Goal: Communication & Community: Answer question/provide support

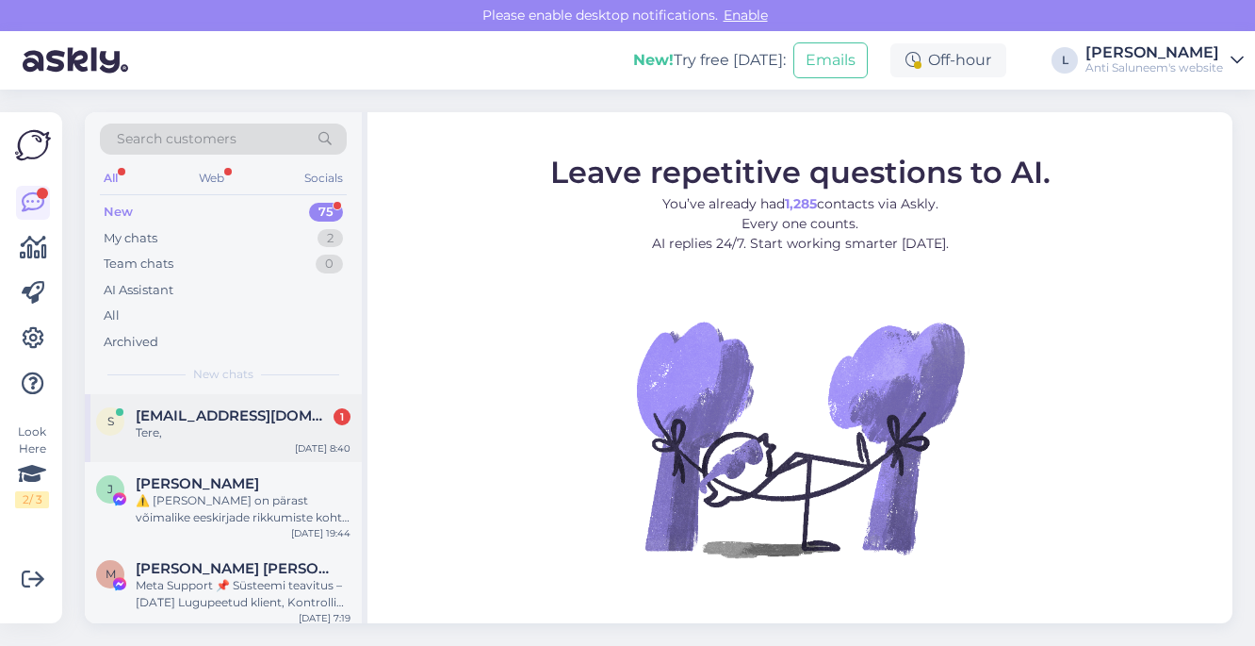
click at [201, 419] on span "[EMAIL_ADDRESS][DOMAIN_NAME]" at bounding box center [234, 415] width 196 height 17
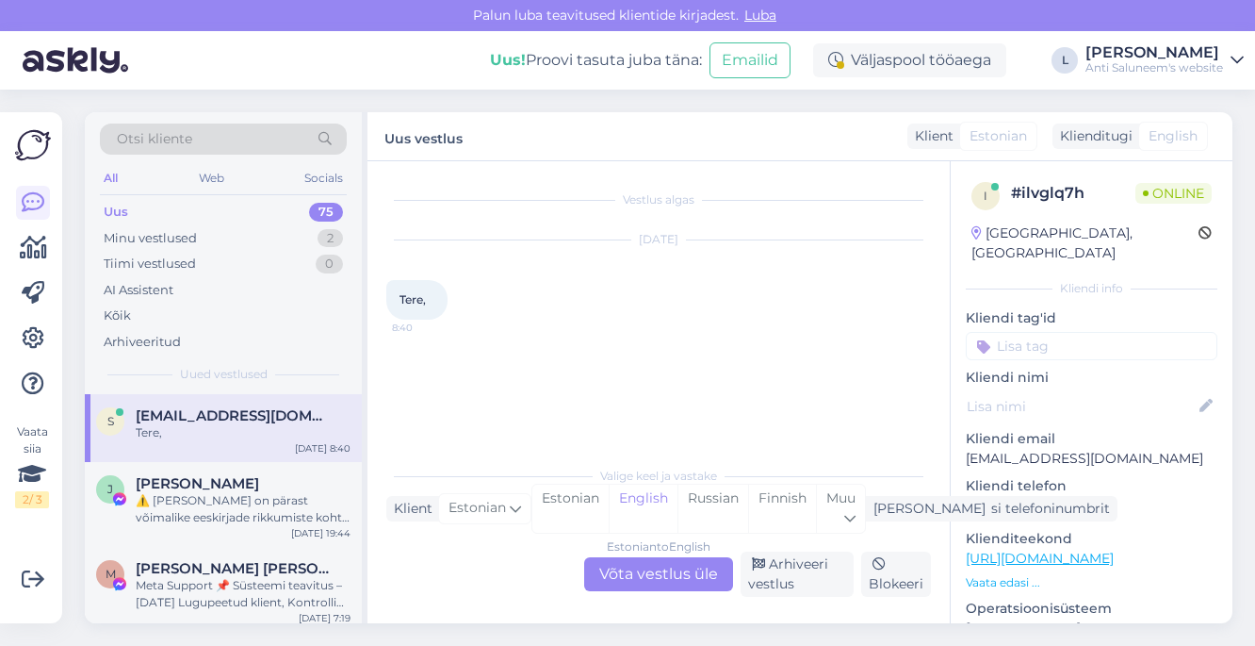
click at [665, 582] on div "Estonian to English Võta vestlus üle" at bounding box center [658, 574] width 149 height 34
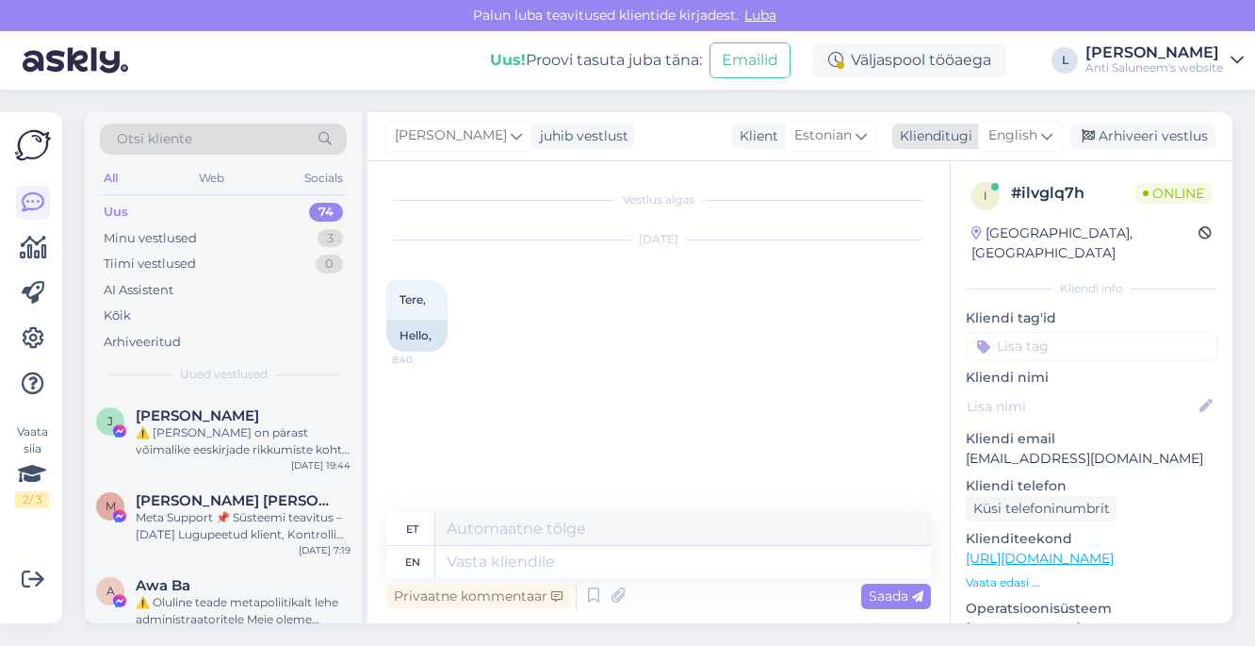
click at [1030, 140] on span "English" at bounding box center [1013, 135] width 49 height 21
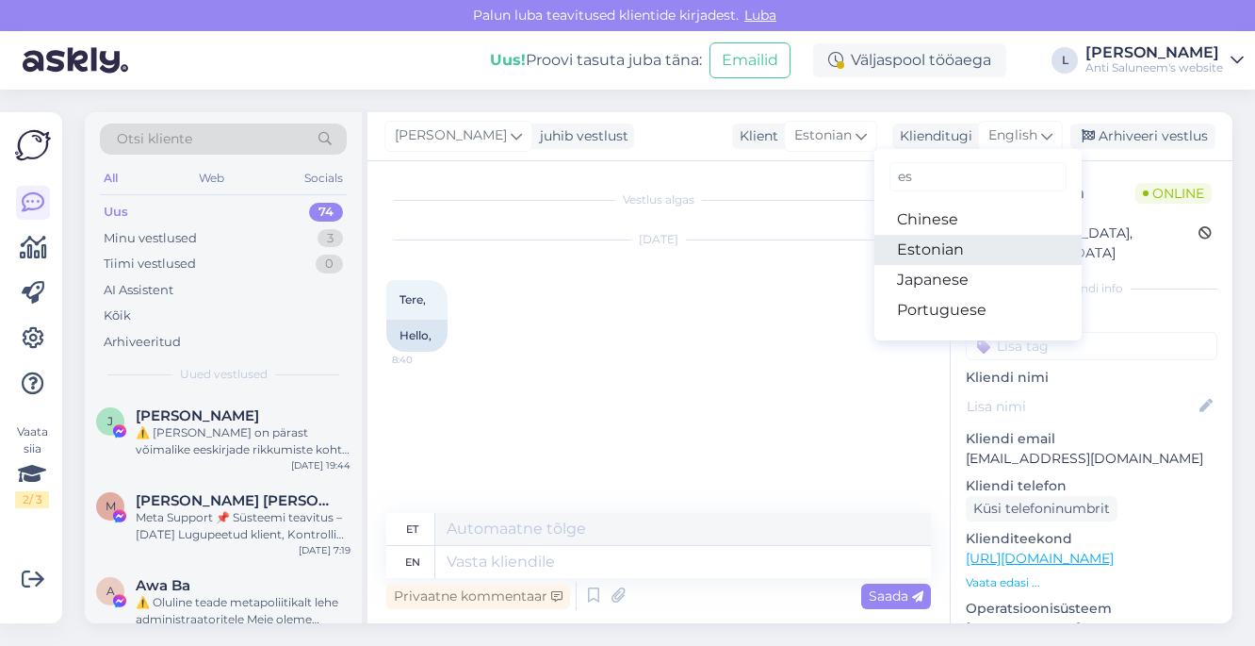
type input "es"
click at [943, 251] on link "Estonian" at bounding box center [978, 250] width 207 height 30
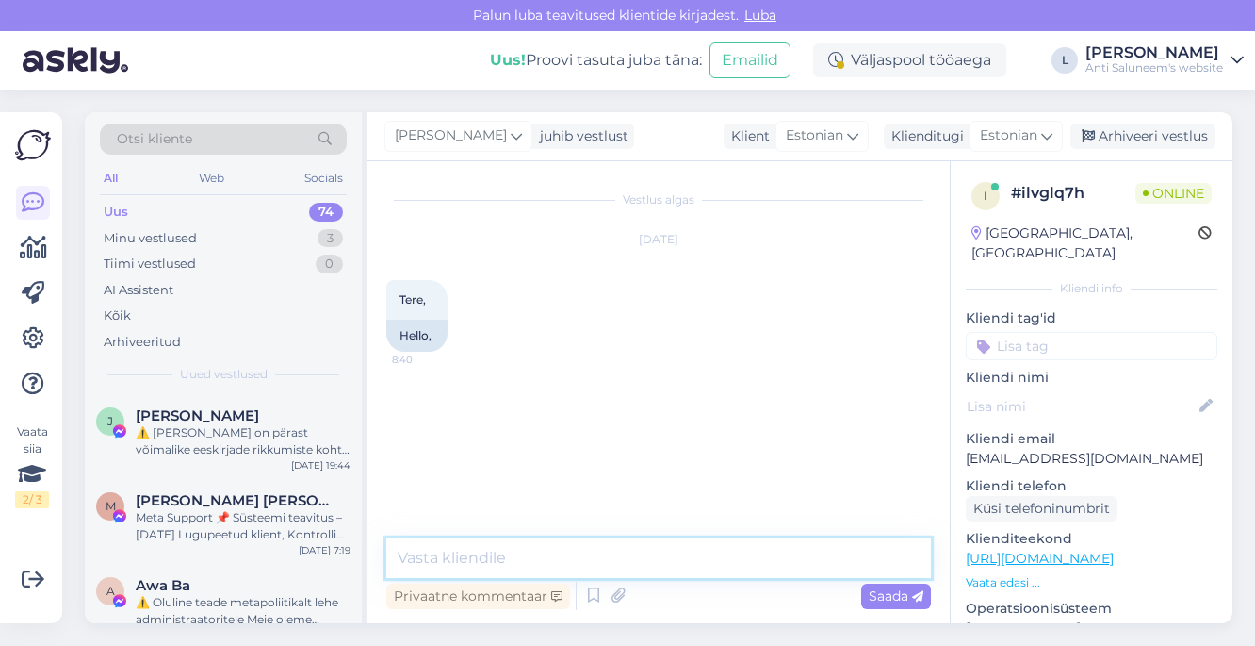
click at [530, 553] on textarea at bounding box center [658, 558] width 545 height 40
type textarea "Tere"
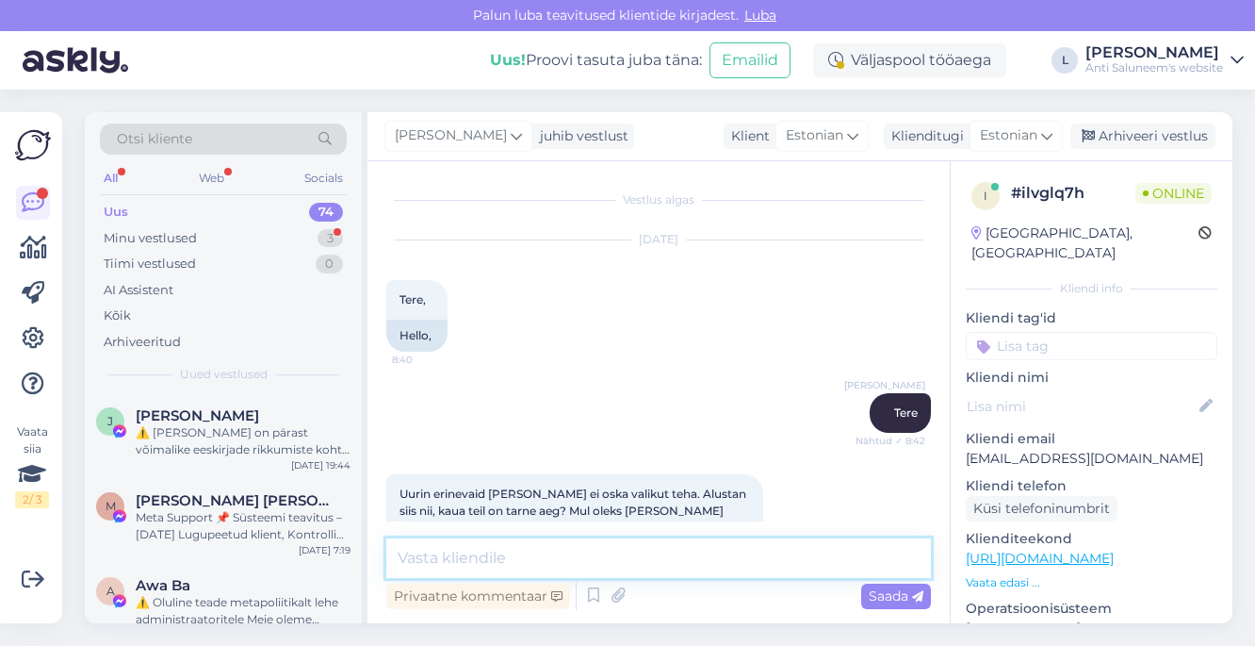
scroll to position [98, 0]
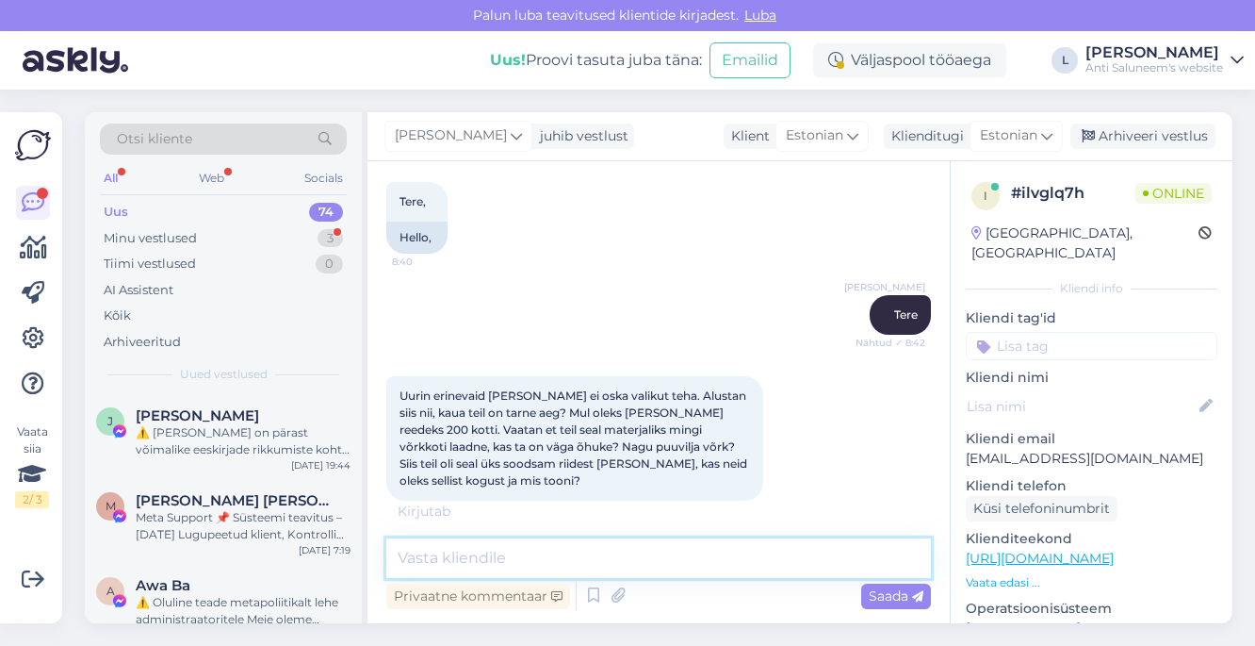
click at [573, 564] on textarea at bounding box center [658, 558] width 545 height 40
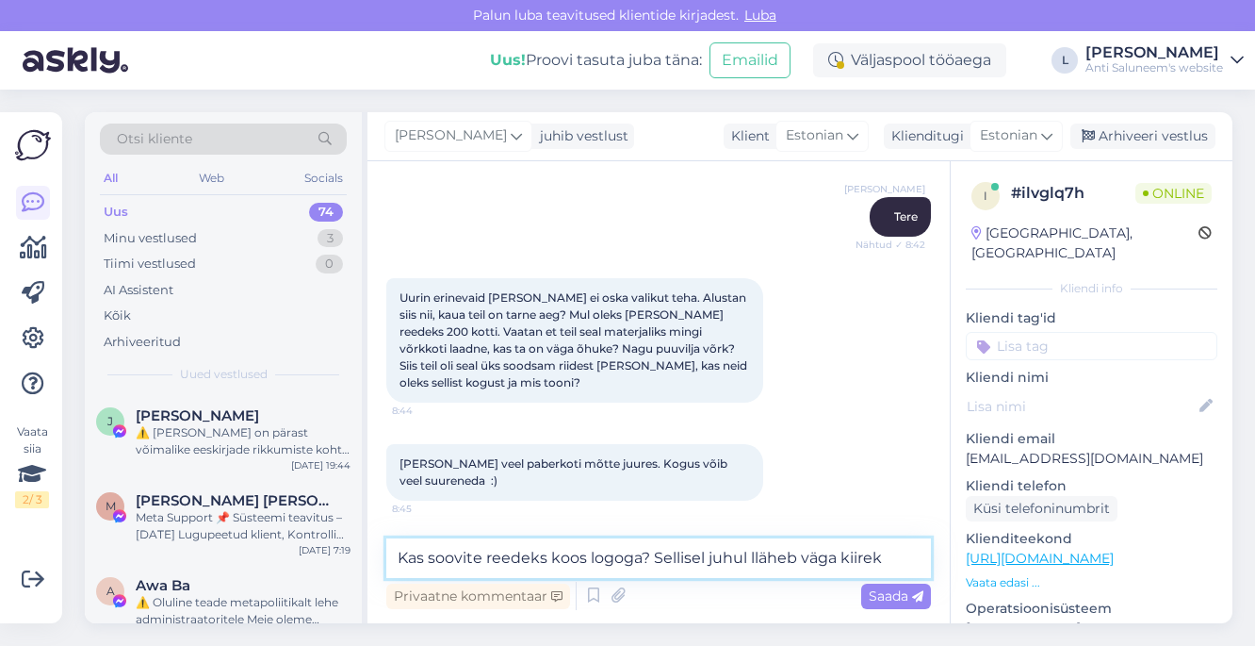
scroll to position [216, 0]
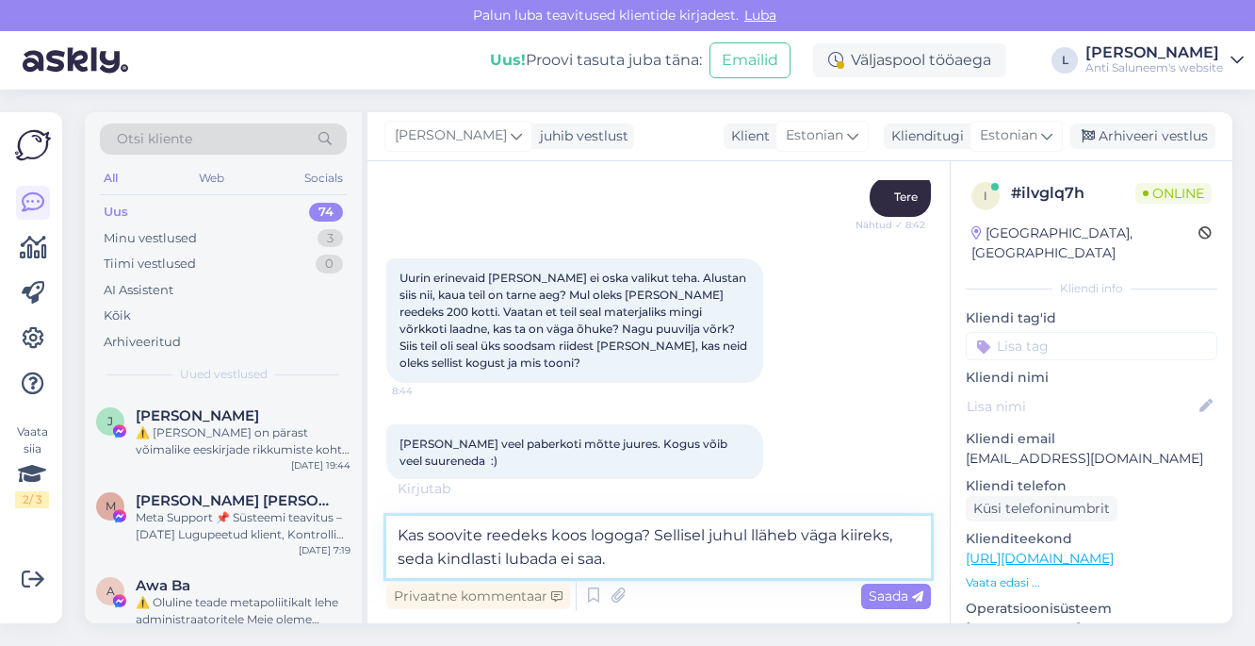
type textarea "Kas soovite reedeks koos logoga? Sellisel juhul lläheb väga kiireks, seda kindl…"
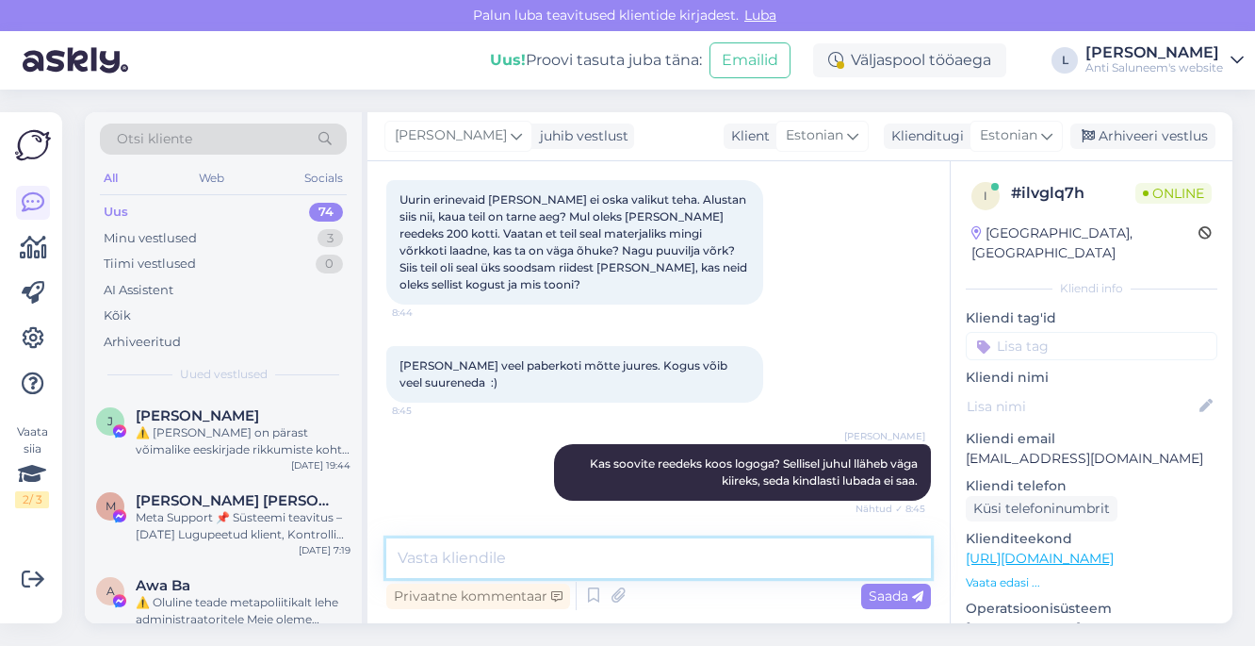
scroll to position [375, 0]
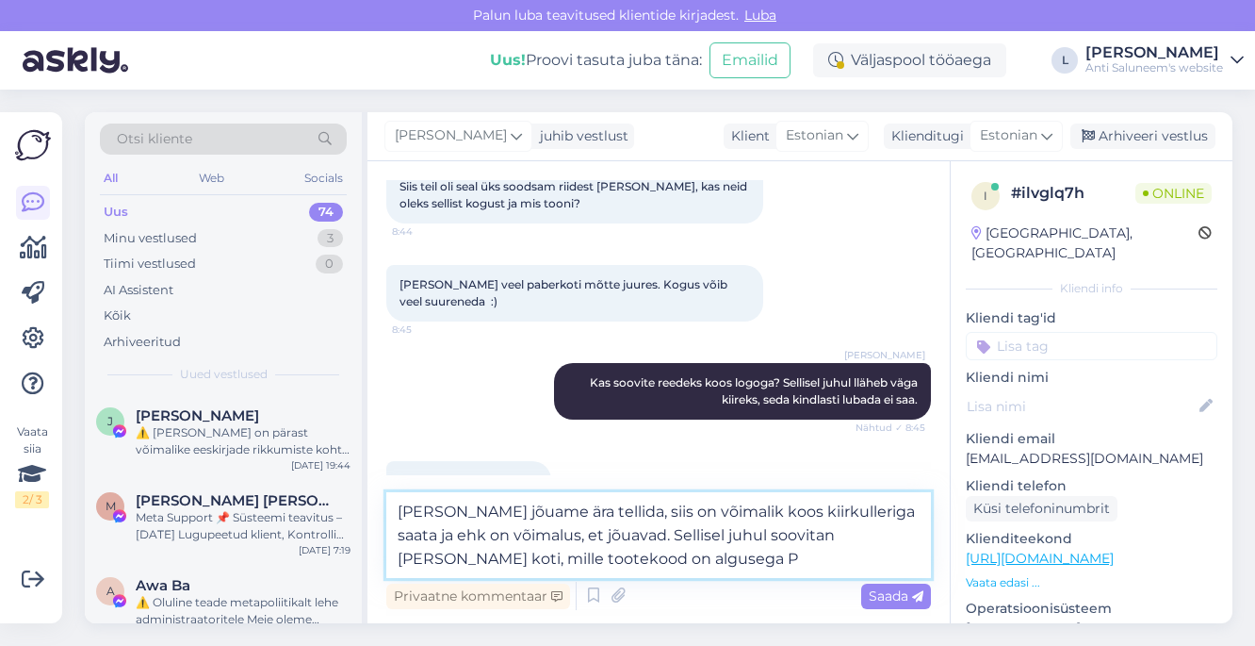
type textarea "[PERSON_NAME] jõuame ära tellida, siis on võimalik koos kiirkulleriga saata ja …"
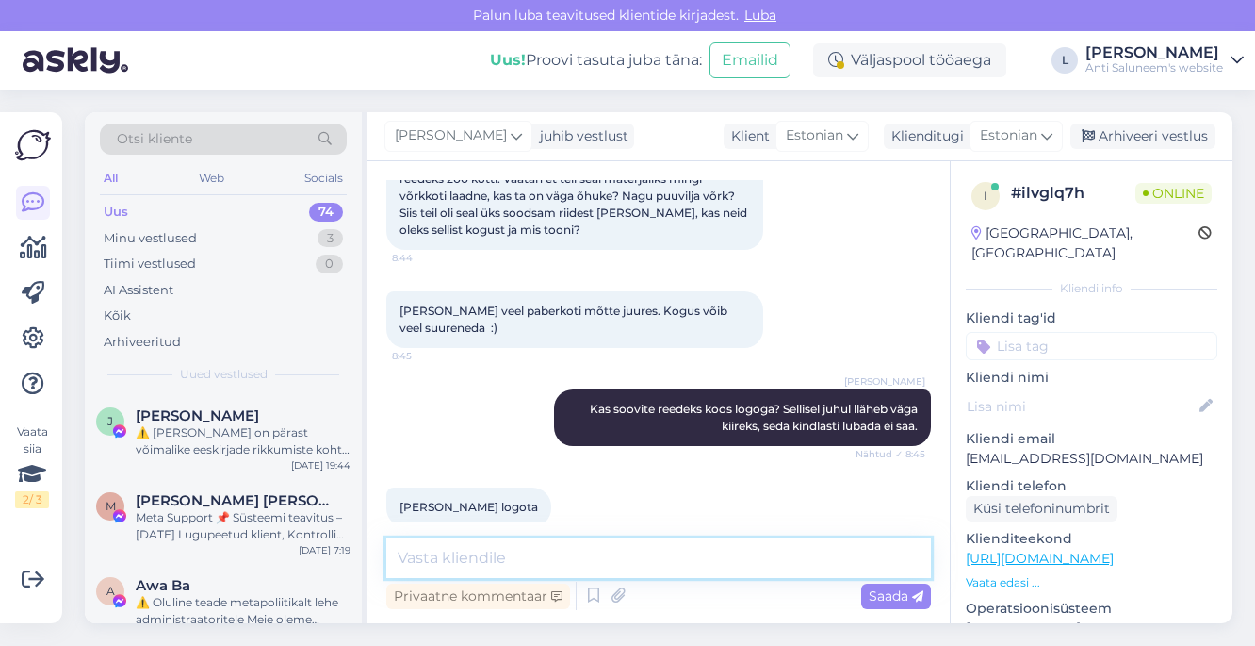
scroll to position [490, 0]
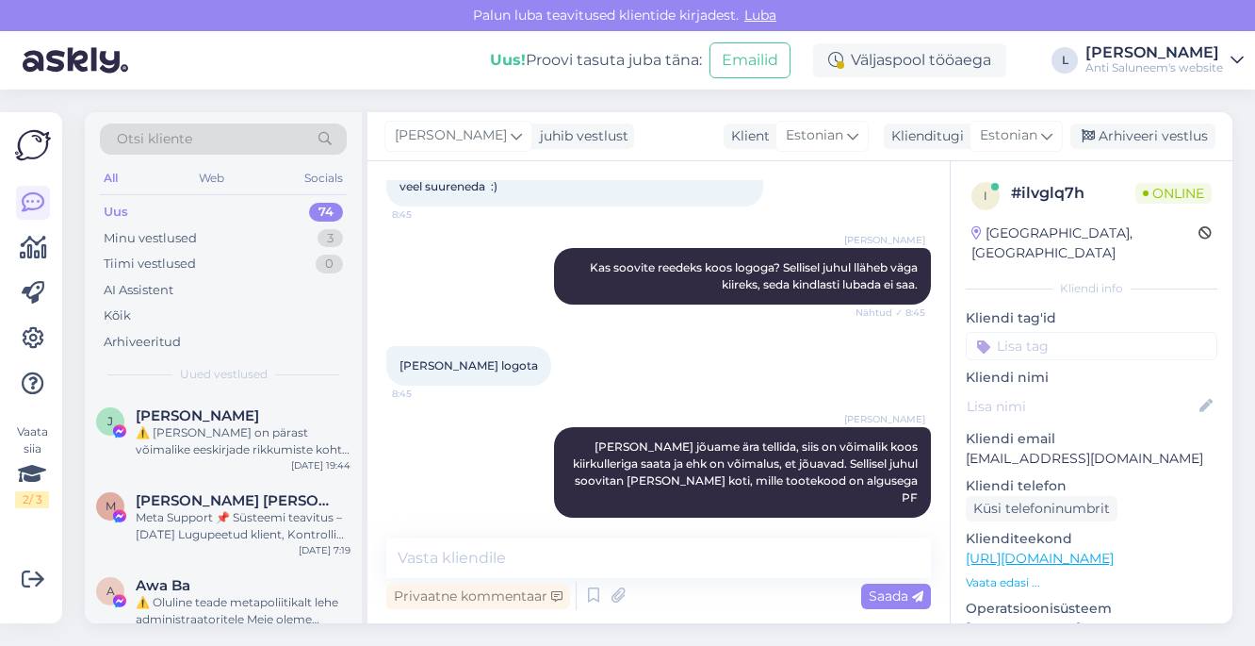
click at [1005, 574] on p "Vaata edasi ..." at bounding box center [1092, 582] width 252 height 17
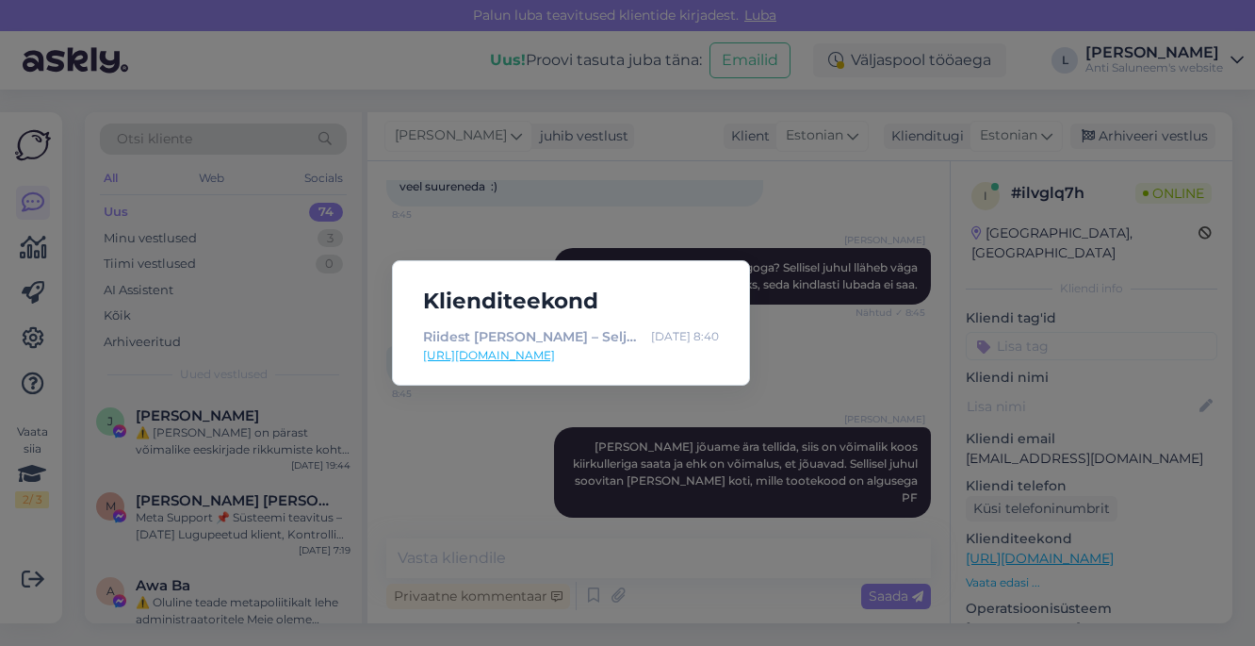
click at [849, 390] on div "Klienditeekond Riidest [PERSON_NAME] – Seljakotid – Logoga spordikotid | Logotr…" at bounding box center [627, 323] width 1255 height 646
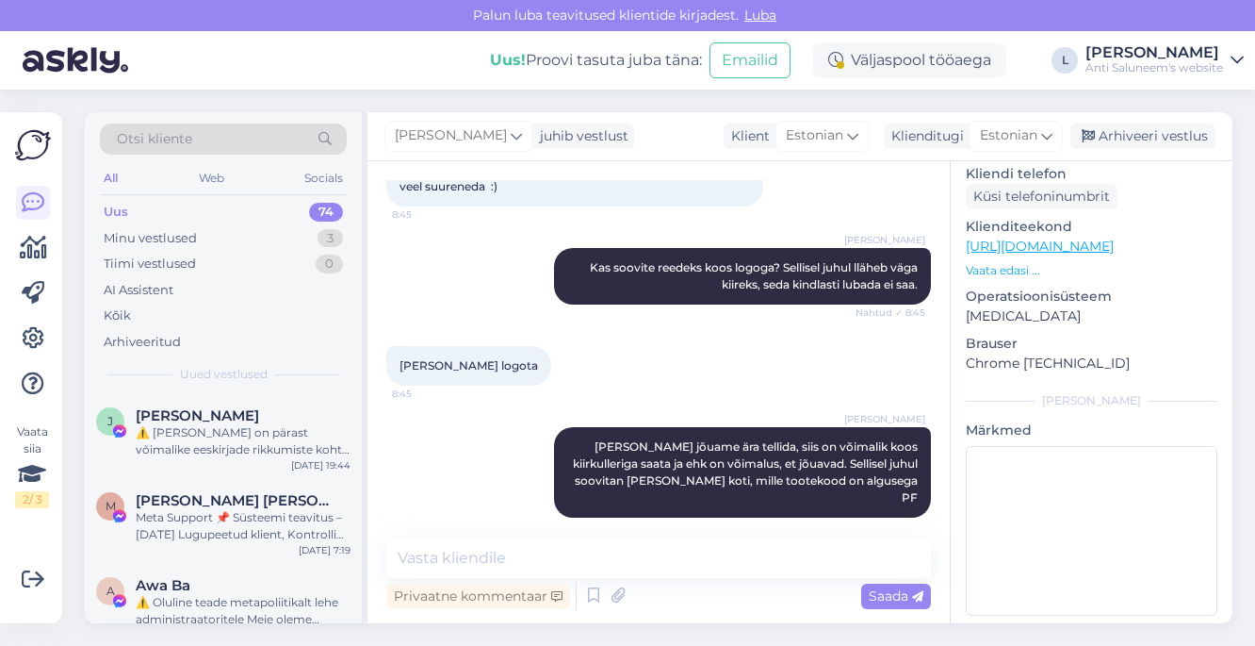
scroll to position [0, 0]
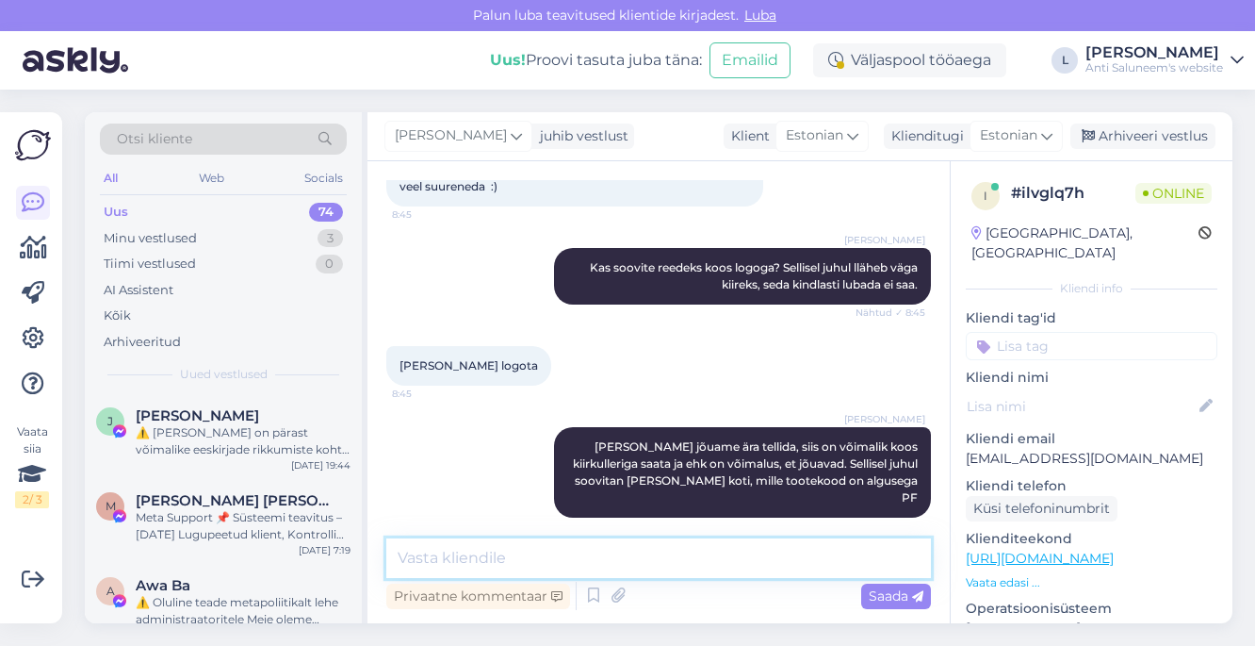
click at [471, 556] on textarea at bounding box center [658, 558] width 545 height 40
type textarea "Mis värvi [PERSON_NAME] võiks olla, siis saan ehk mõne toote pildi saata"
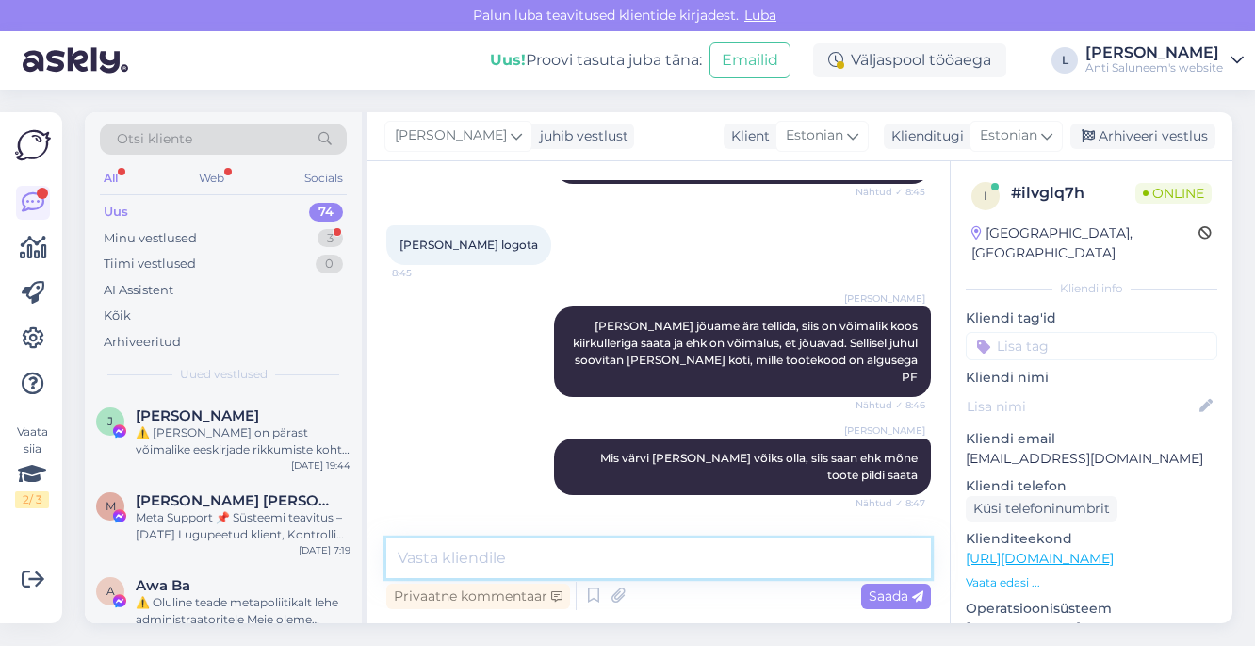
scroll to position [652, 0]
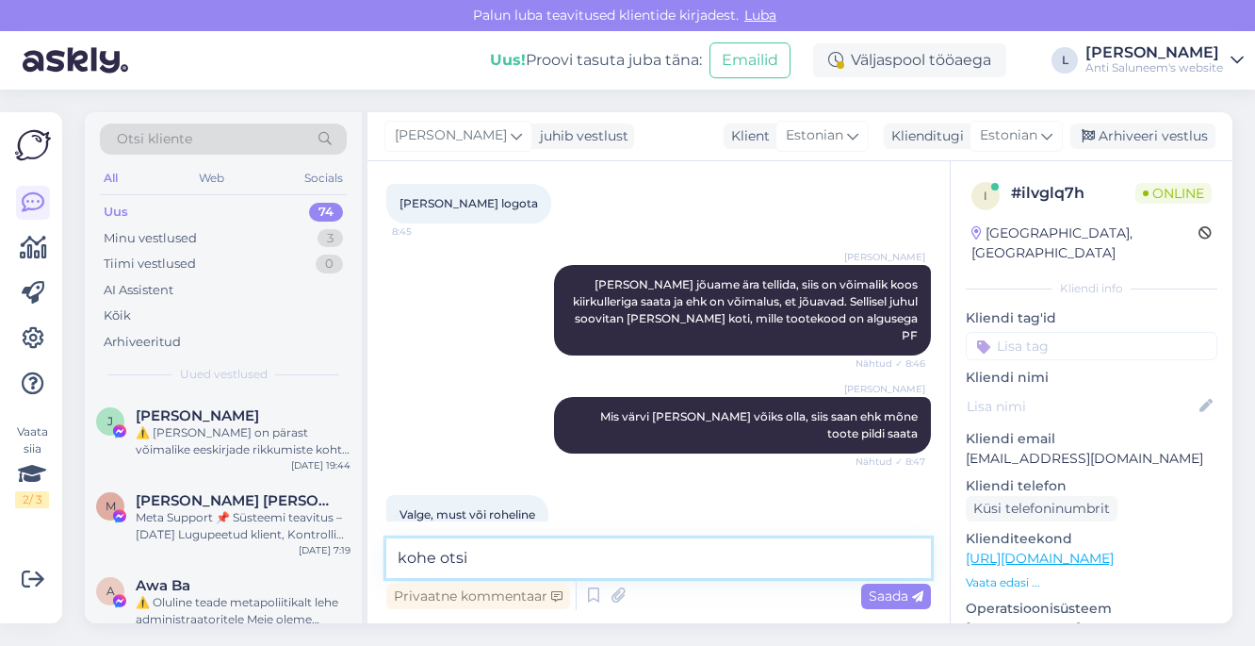
type textarea "[PERSON_NAME]"
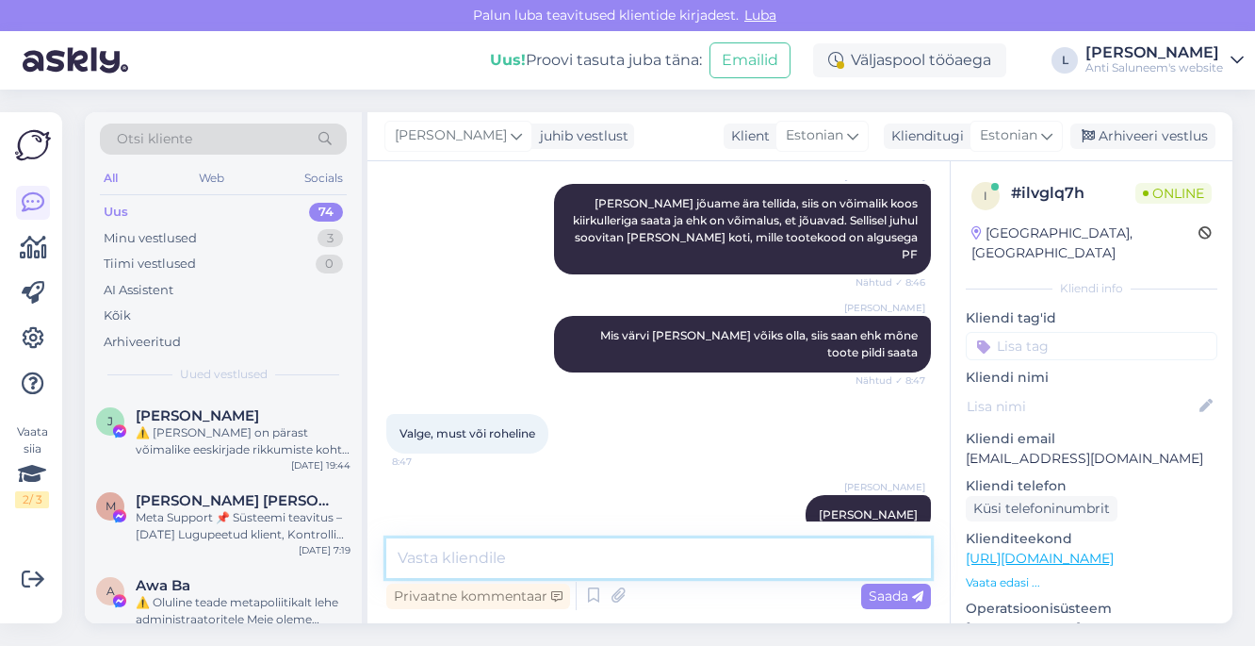
paste textarea "[URL][DOMAIN_NAME][PERSON_NAME]"
type textarea "[URL][DOMAIN_NAME][PERSON_NAME]"
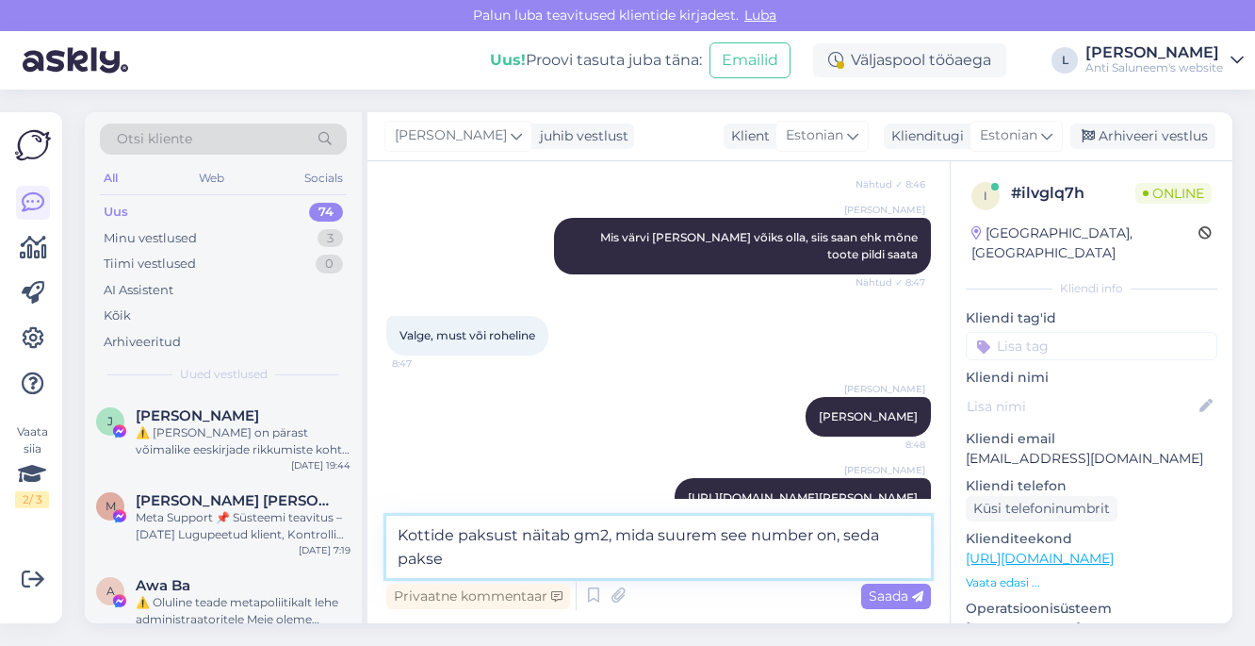
scroll to position [854, 0]
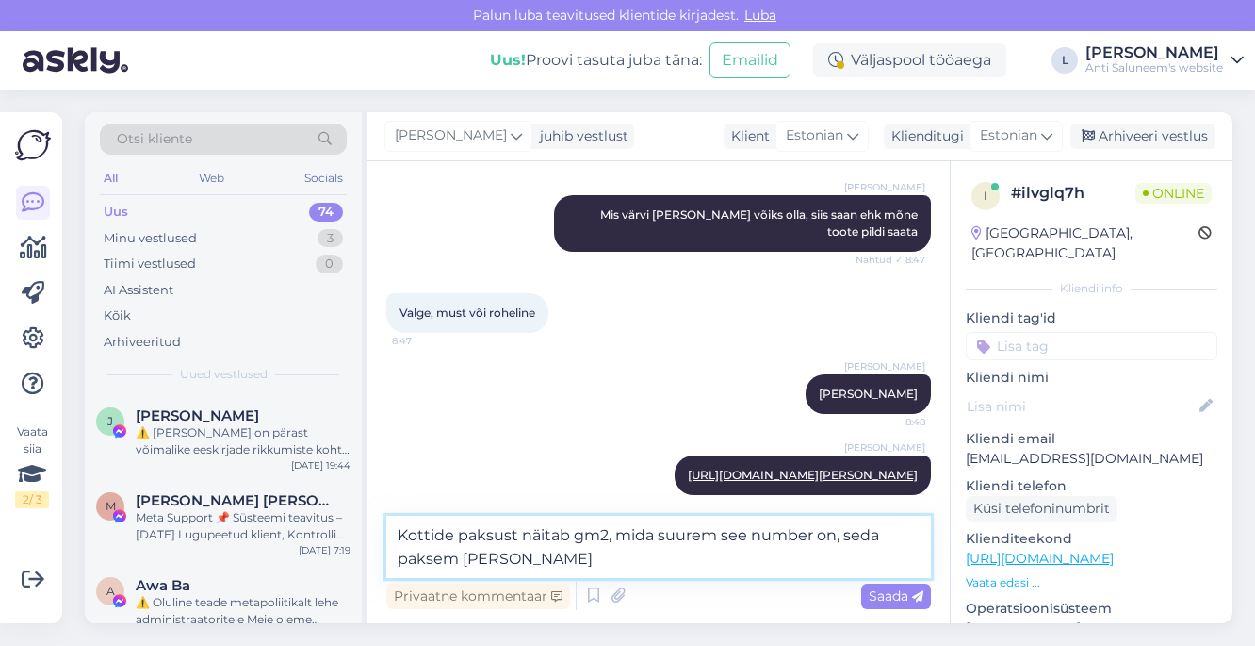
type textarea "Kottide paksust näitab gm2, mida suurem see number on, seda paksem [PERSON_NAME]"
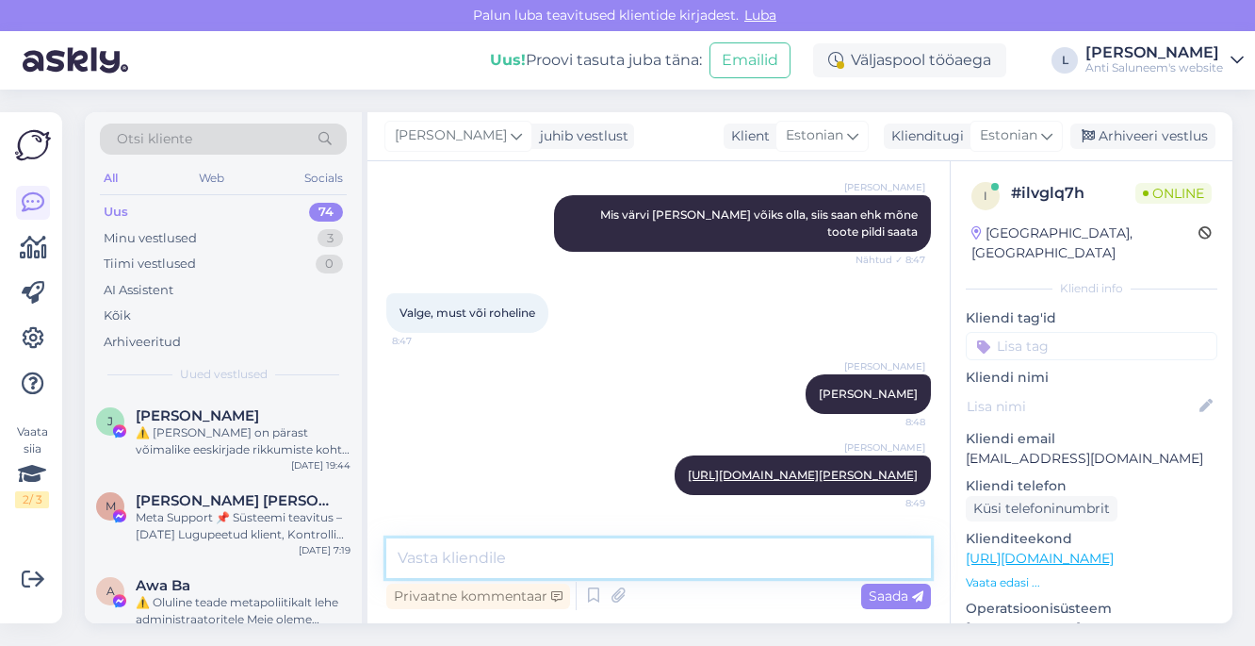
scroll to position [929, 0]
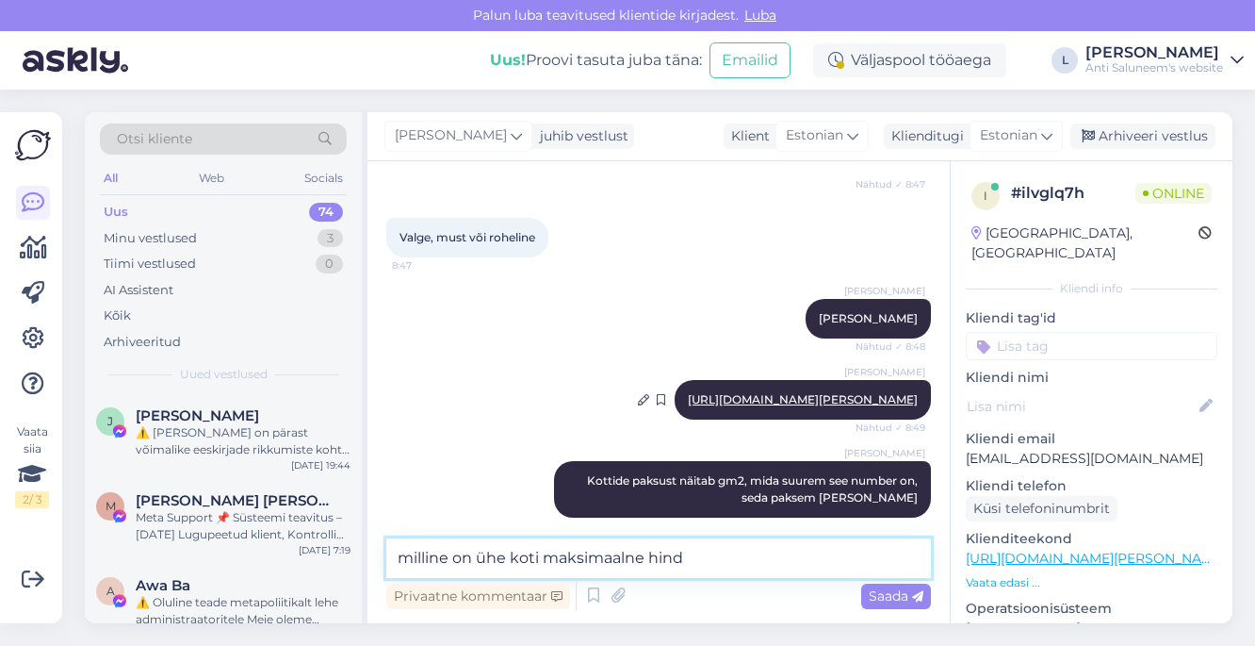
type textarea "milline on ühe koti maksimaalne hind?"
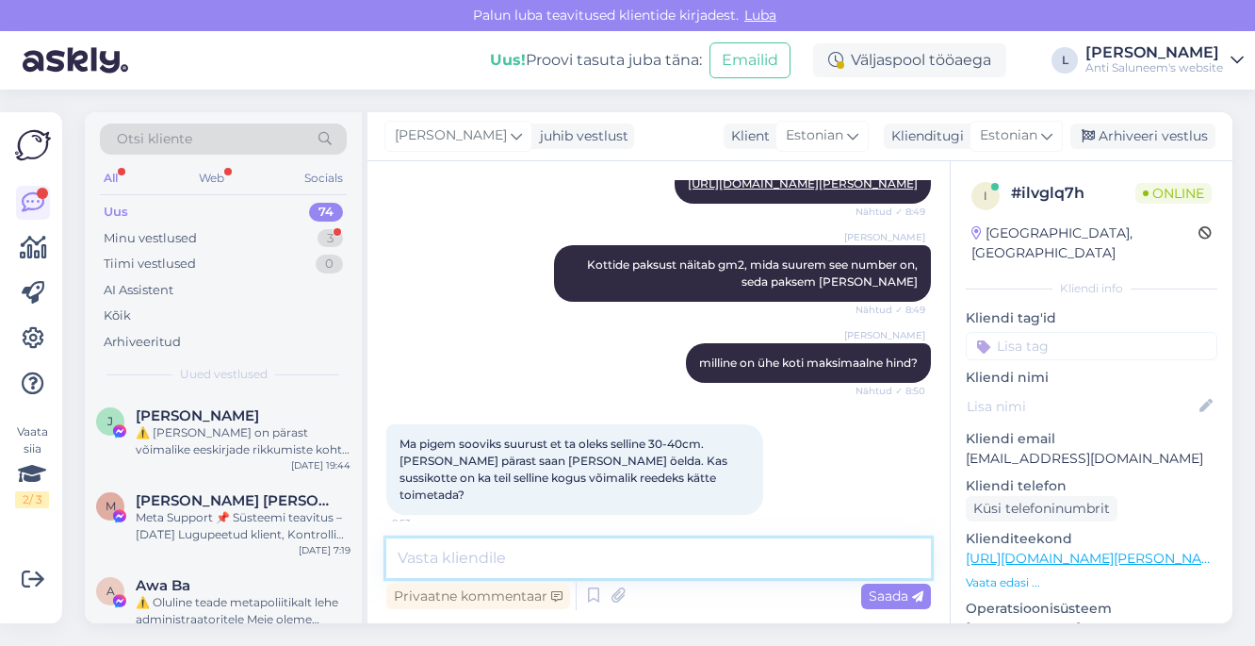
scroll to position [1125, 0]
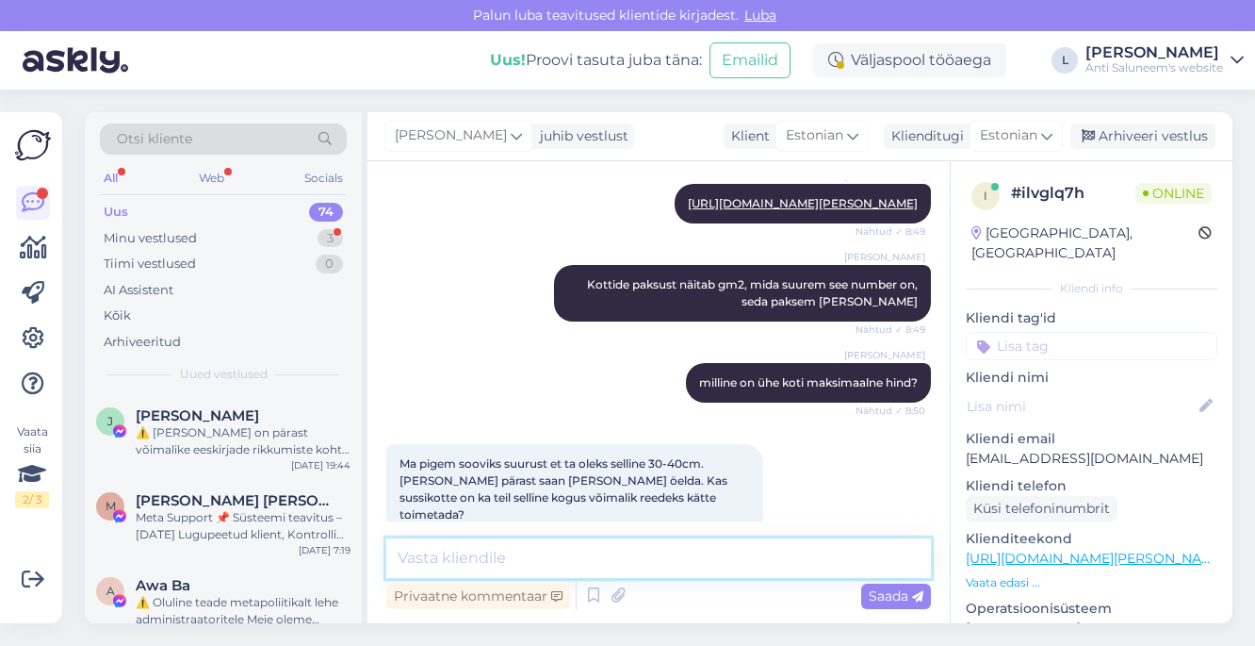
click at [616, 547] on textarea at bounding box center [658, 558] width 545 height 40
paste textarea "[URL][DOMAIN_NAME][US_STATE][PERSON_NAME]"
type textarea "Sussikott - [URL][DOMAIN_NAME][US_STATE][PERSON_NAME]"
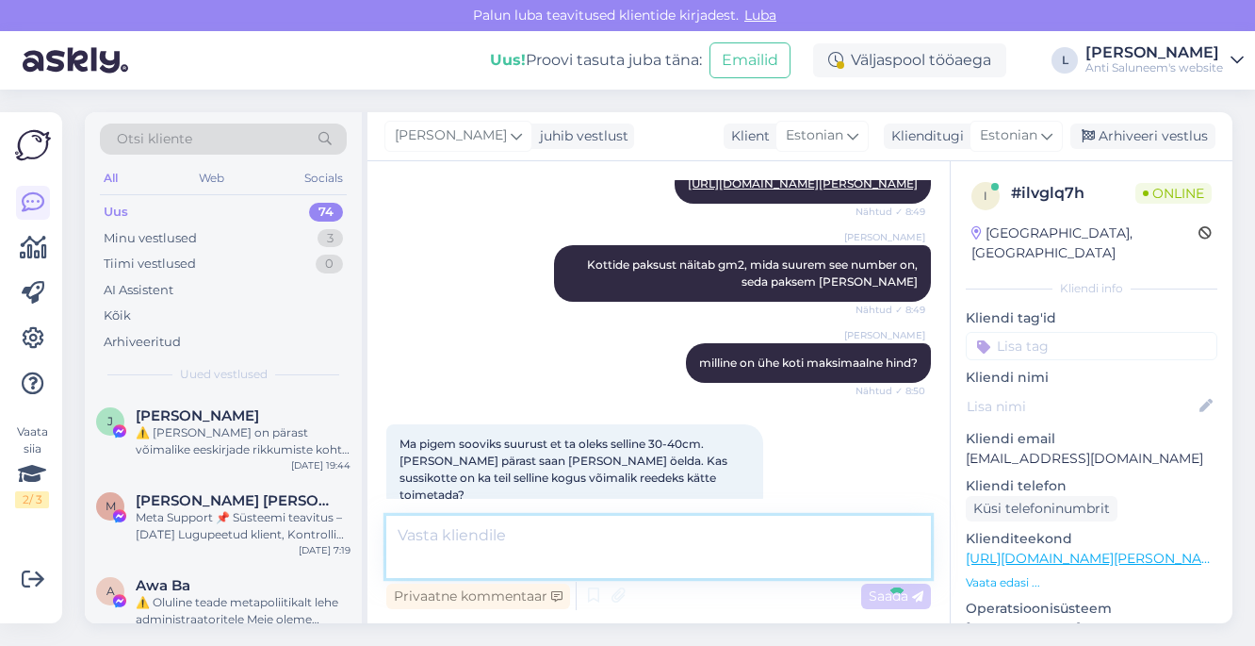
scroll to position [1223, 0]
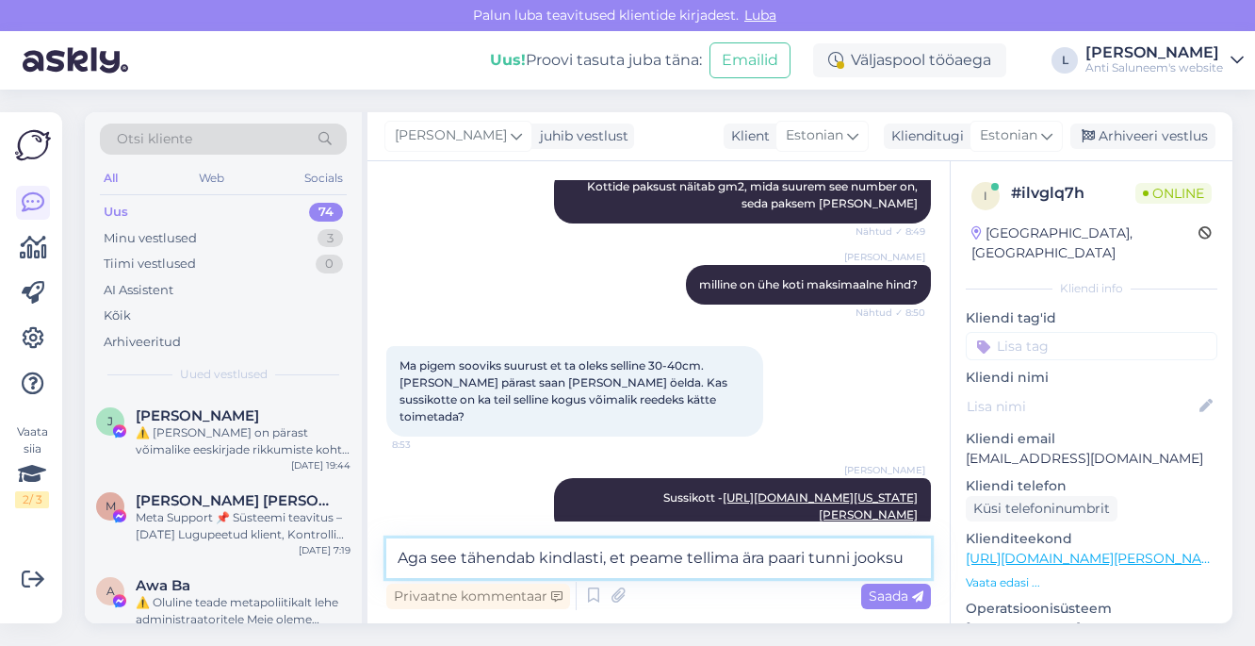
type textarea "Aga see tähendab kindlasti, et peame tellima ära paari tunni jooksul"
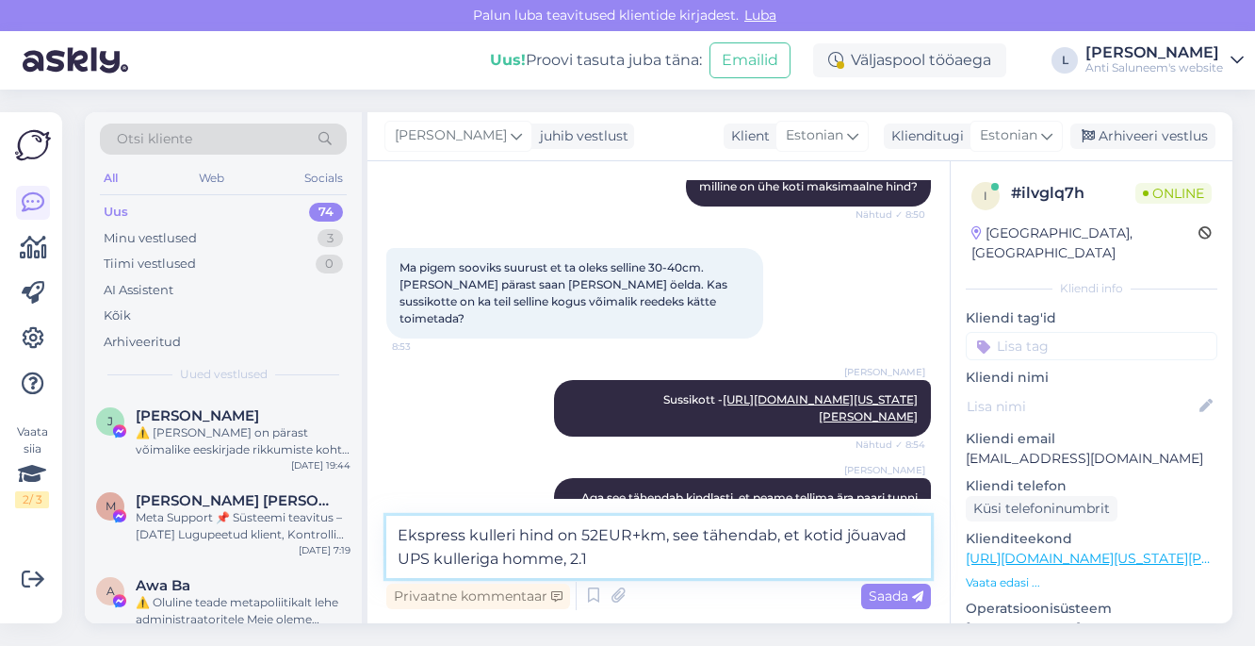
type textarea "Ekspress kulleri hind on 52EUR+km, see tähendab, et kotid jõuavad UPS kulleriga…"
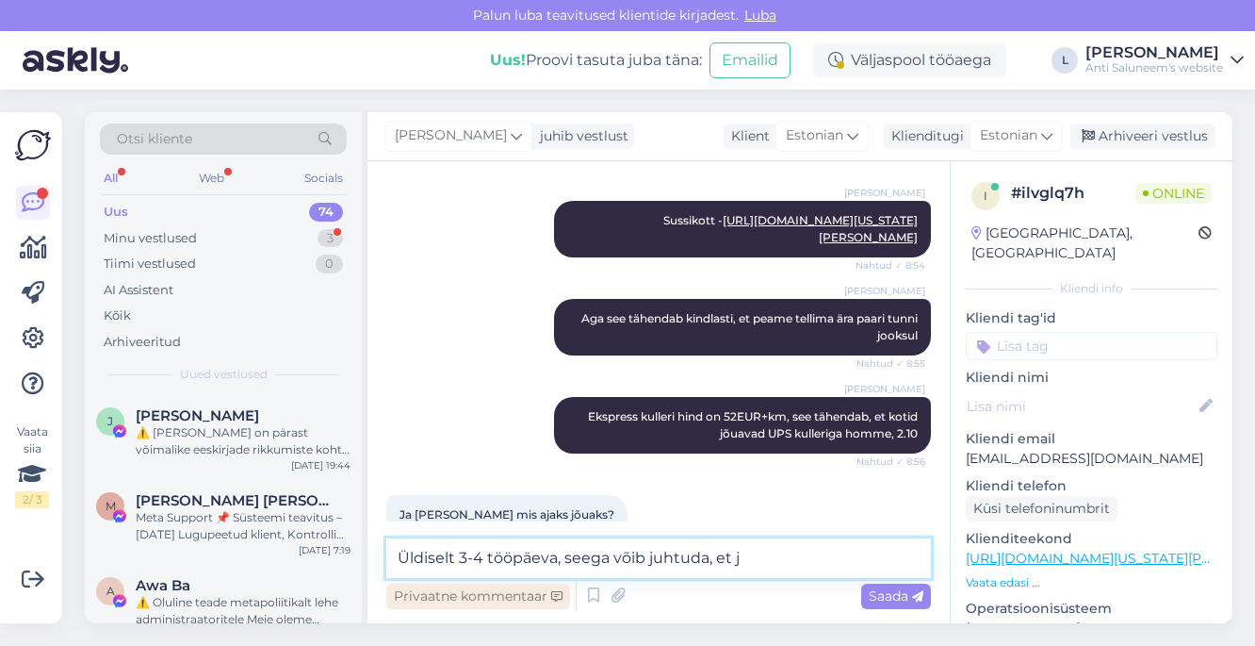
scroll to position [1581, 0]
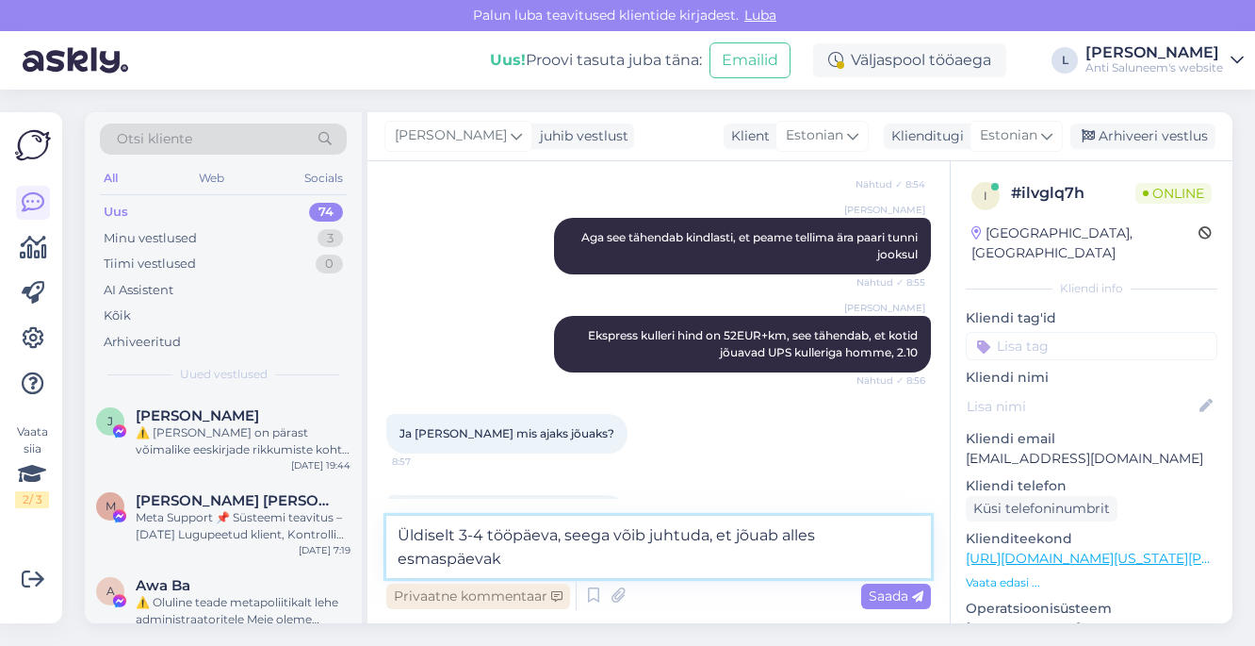
type textarea "Üldiselt 3-4 tööpäeva, seega võib juhtuda, et jõuab alles esmaspäevaks"
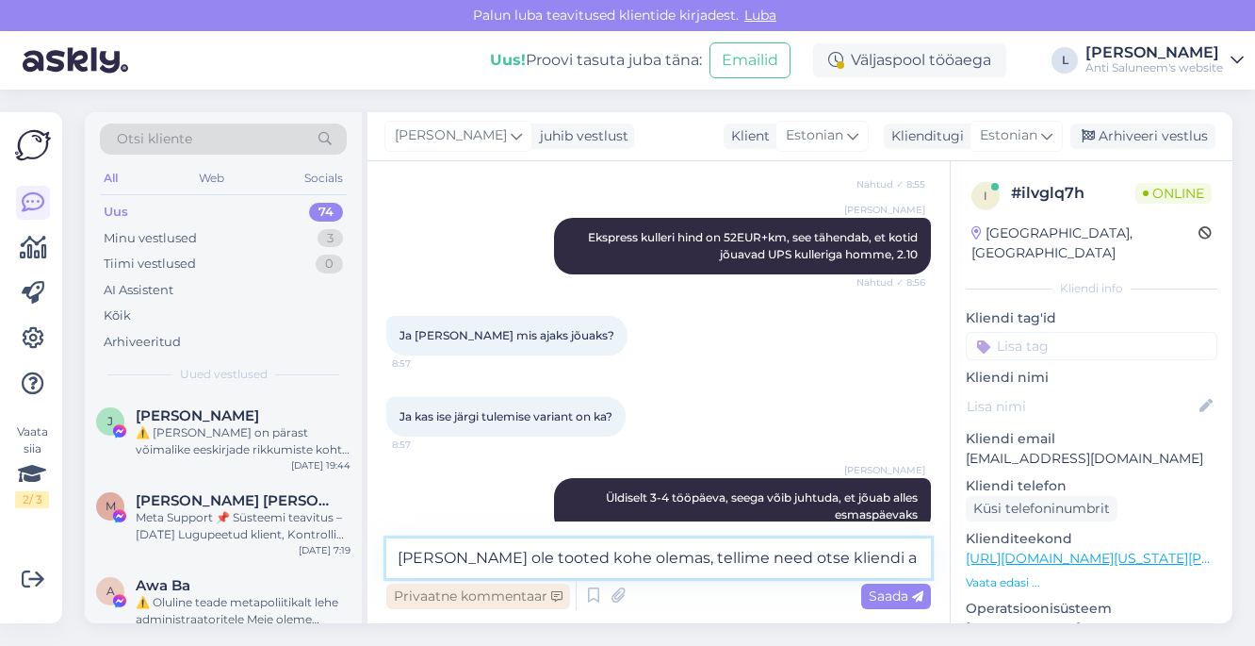
scroll to position [1699, 0]
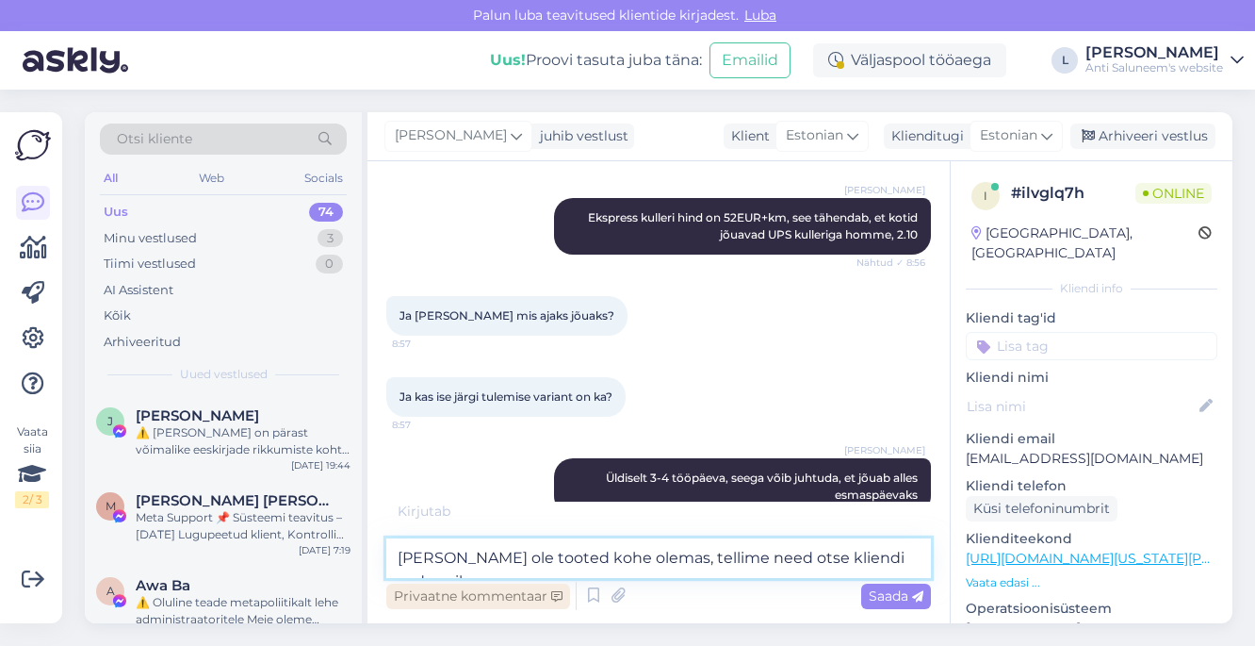
type textarea "[PERSON_NAME] ole tooted kohe olemas, tellime need otse kliendi aadressile"
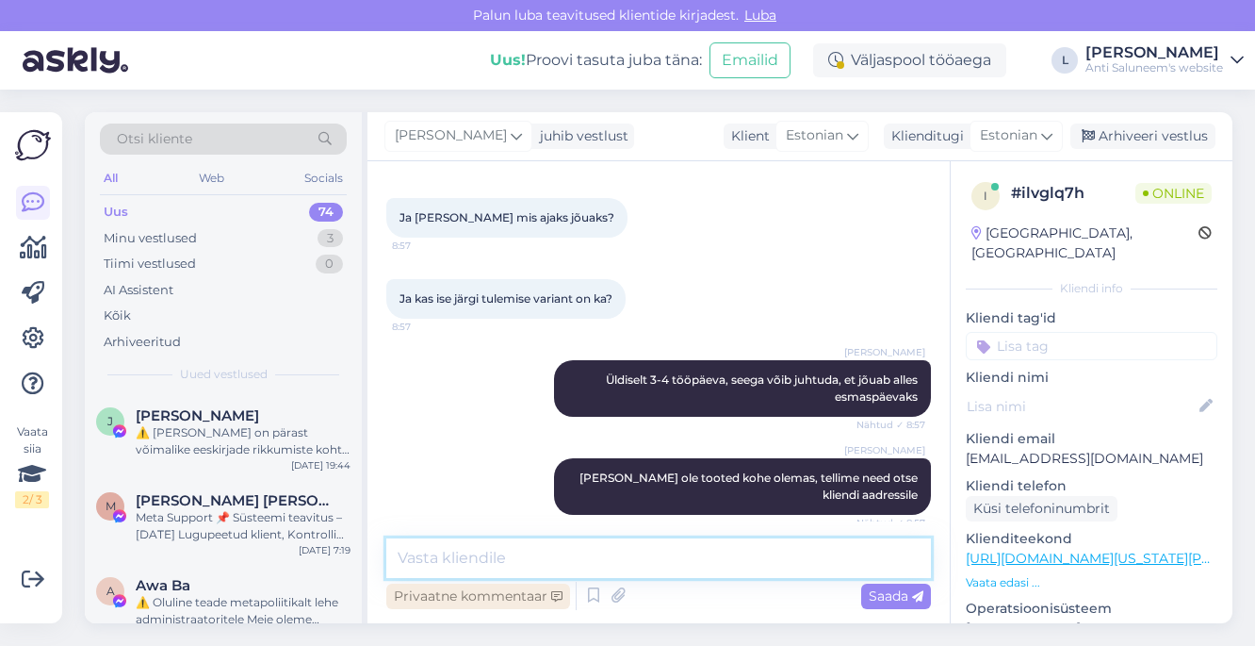
scroll to position [1777, 0]
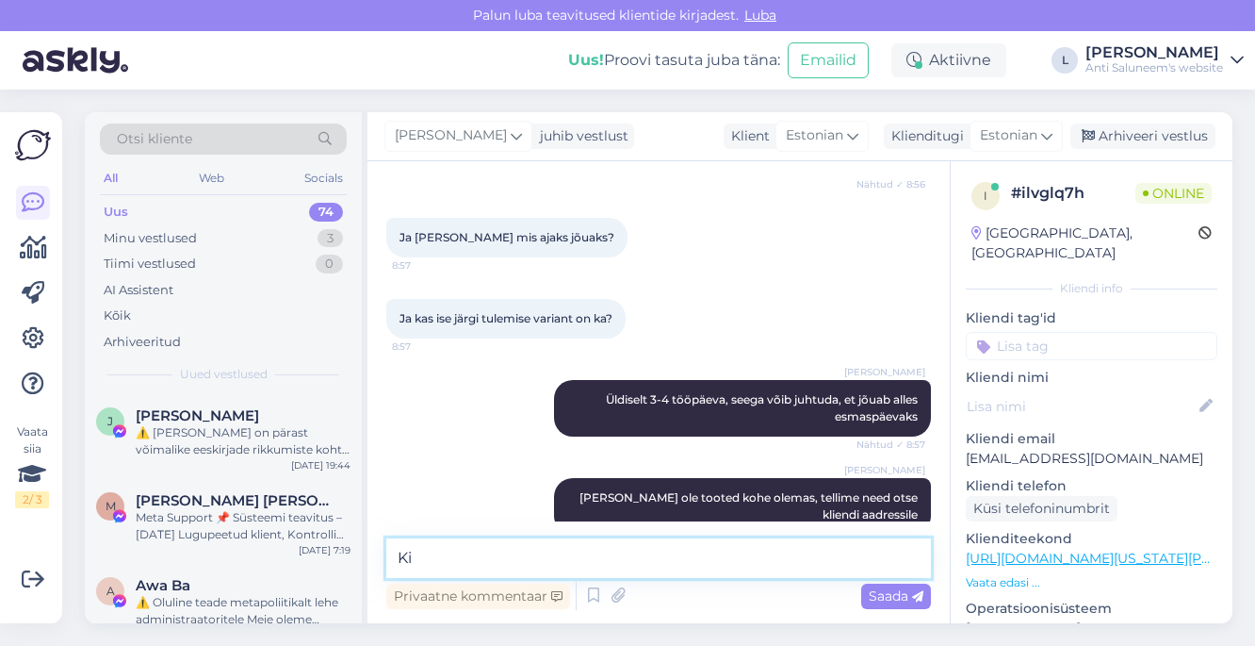
type textarea "K"
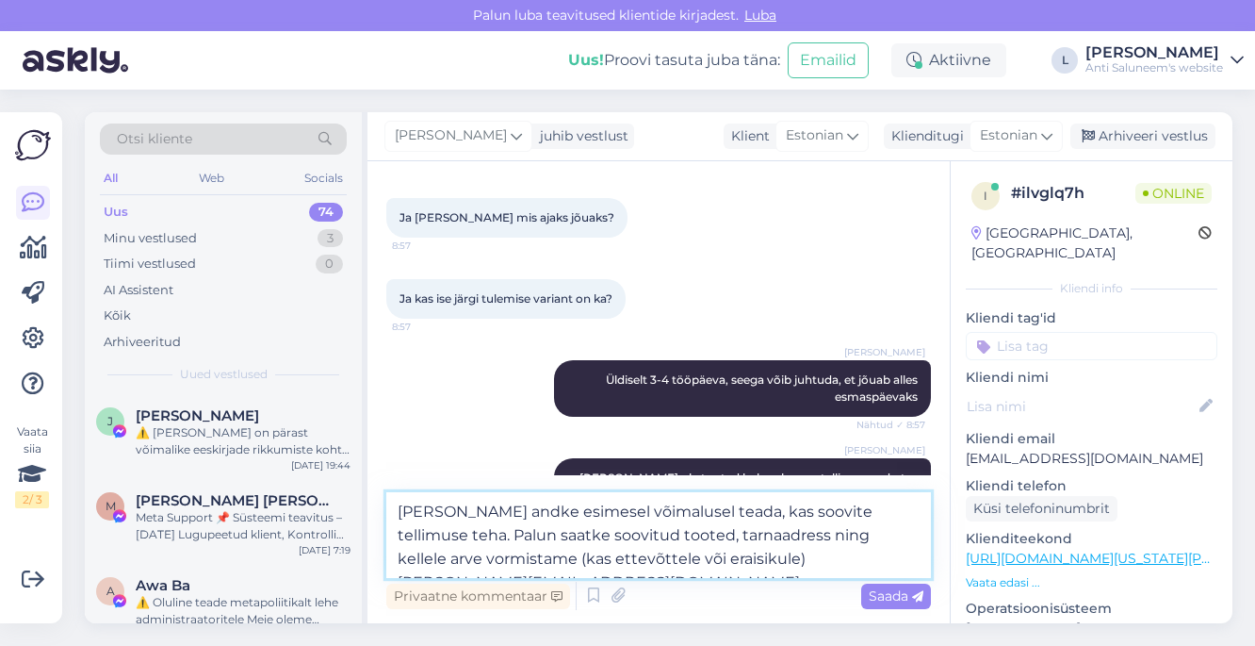
type textarea "[PERSON_NAME] andke esimesel võimalusel teada, kas soovite tellimuse teha. Palu…"
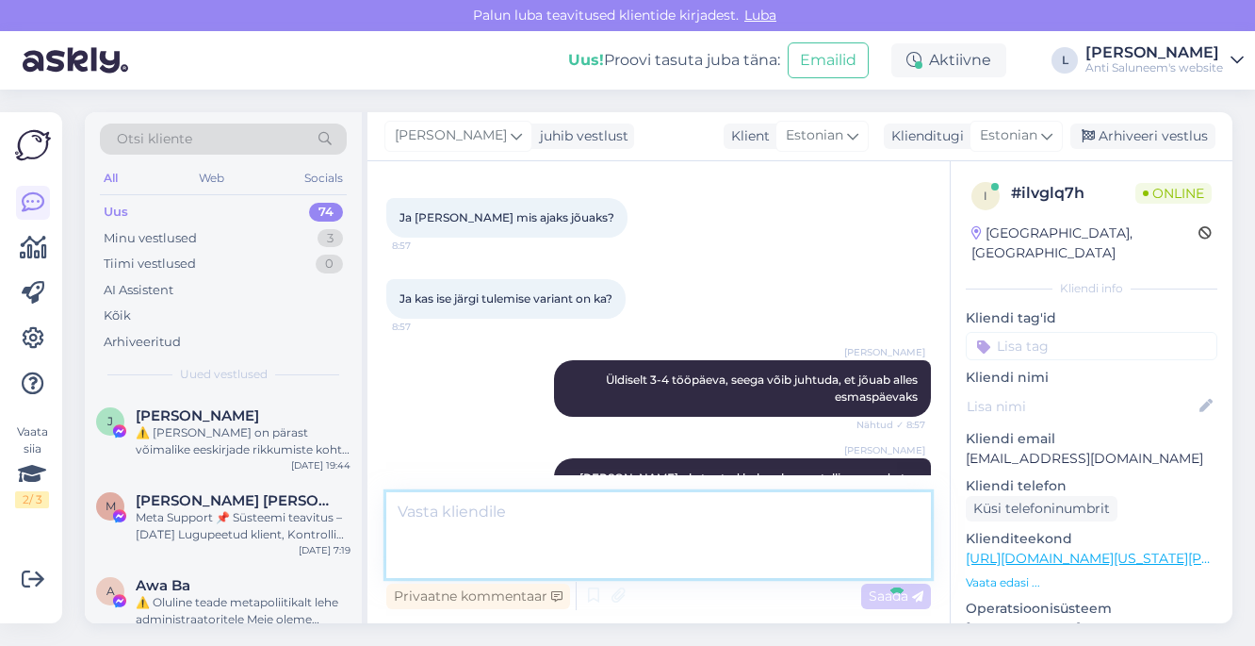
scroll to position [1909, 0]
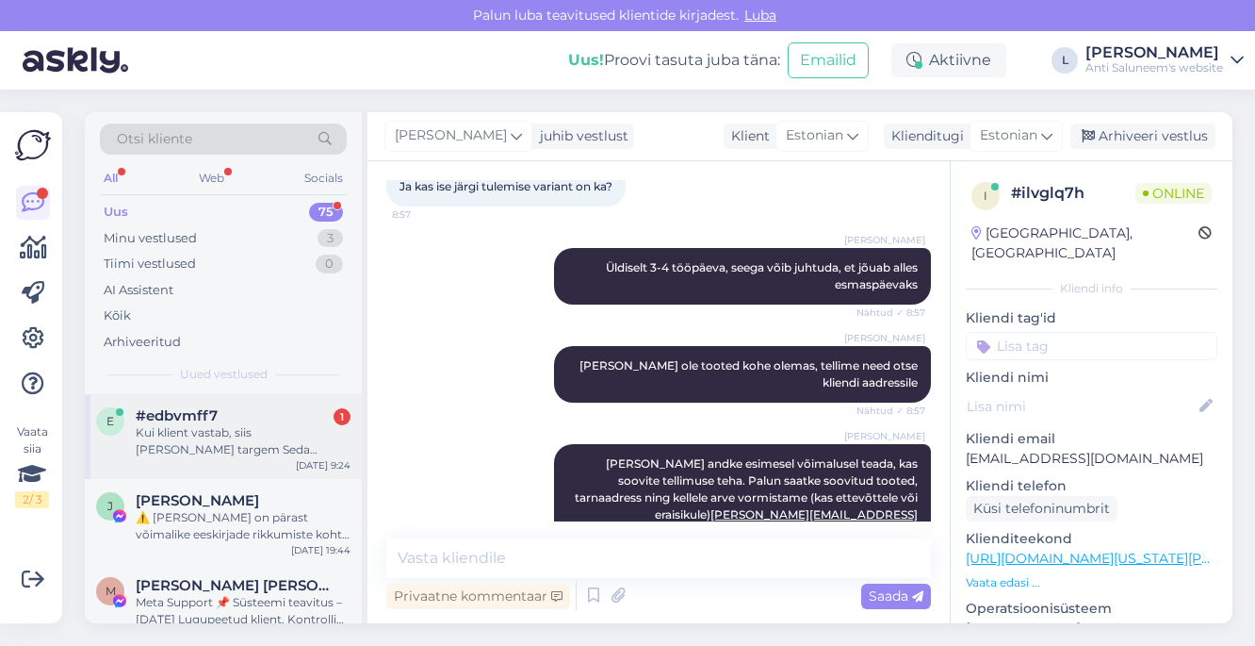
click at [217, 434] on div "Kui klient vastab, siis [PERSON_NAME] targem Seda kiirkullerit kindlasti ei soo…" at bounding box center [243, 441] width 215 height 34
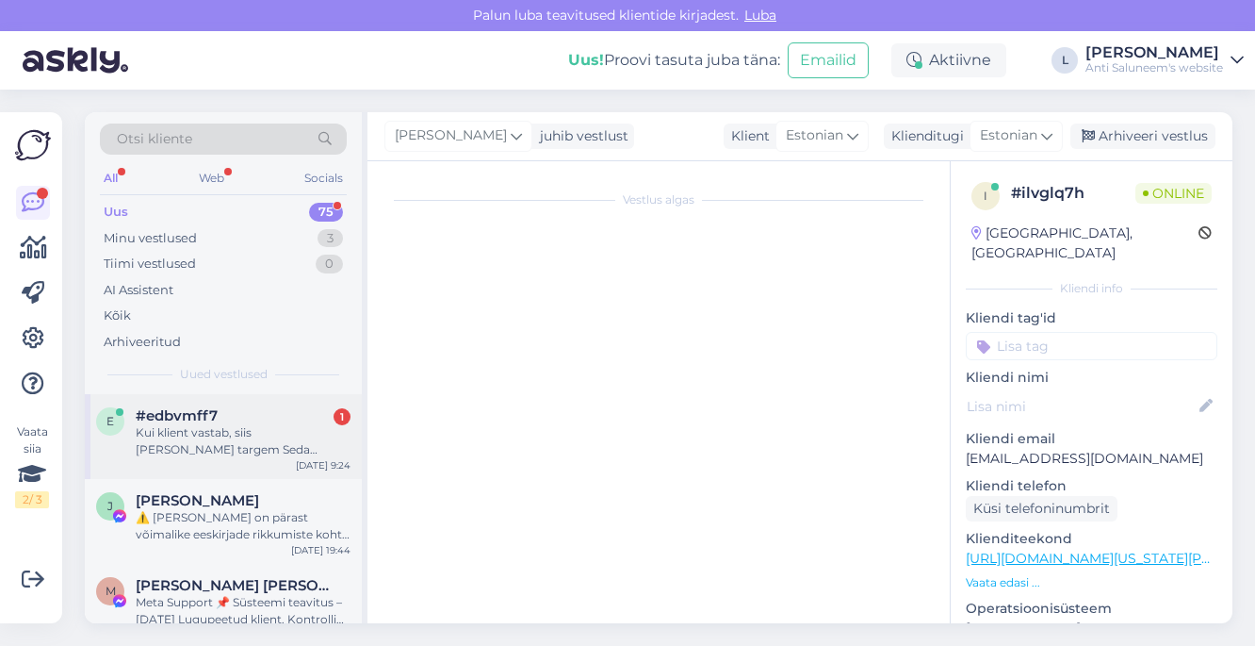
scroll to position [0, 0]
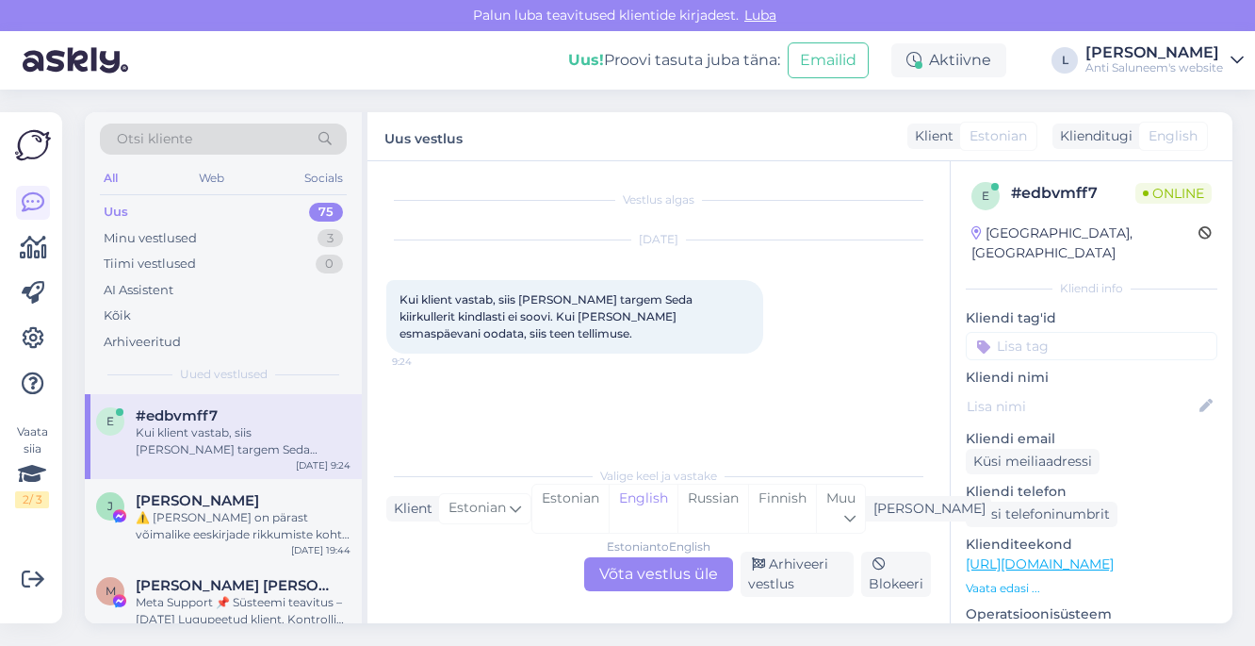
click at [669, 582] on div "Estonian to English Võta vestlus üle" at bounding box center [658, 574] width 149 height 34
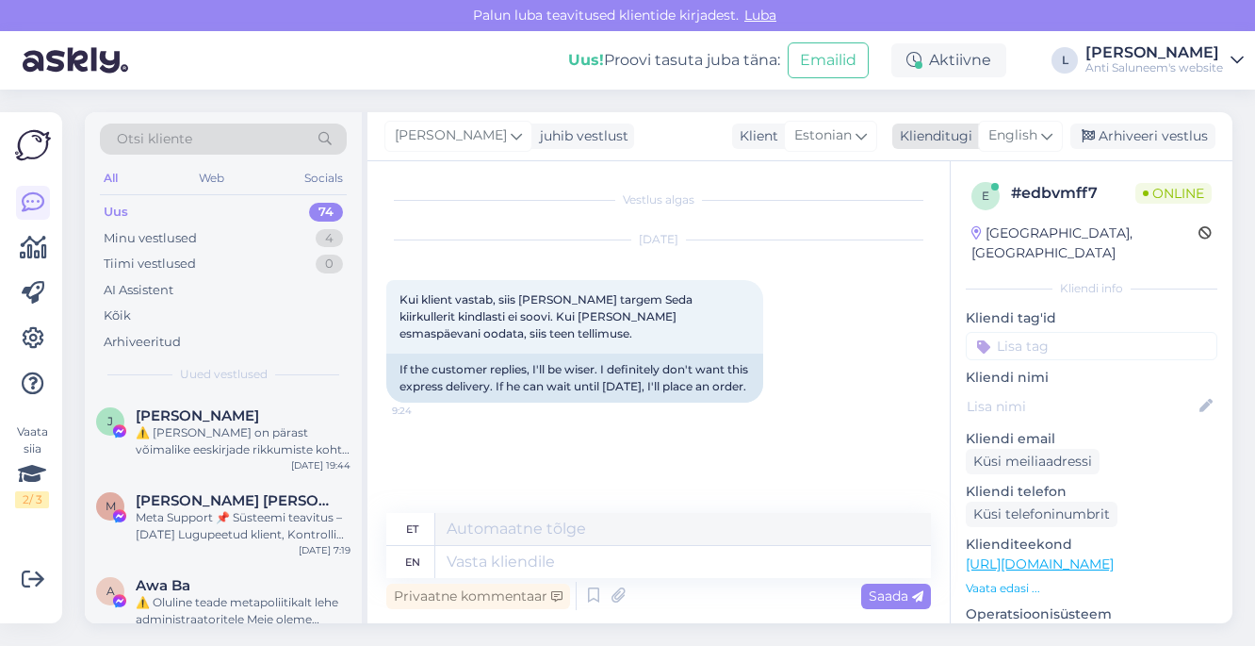
click at [1024, 139] on span "English" at bounding box center [1013, 135] width 49 height 21
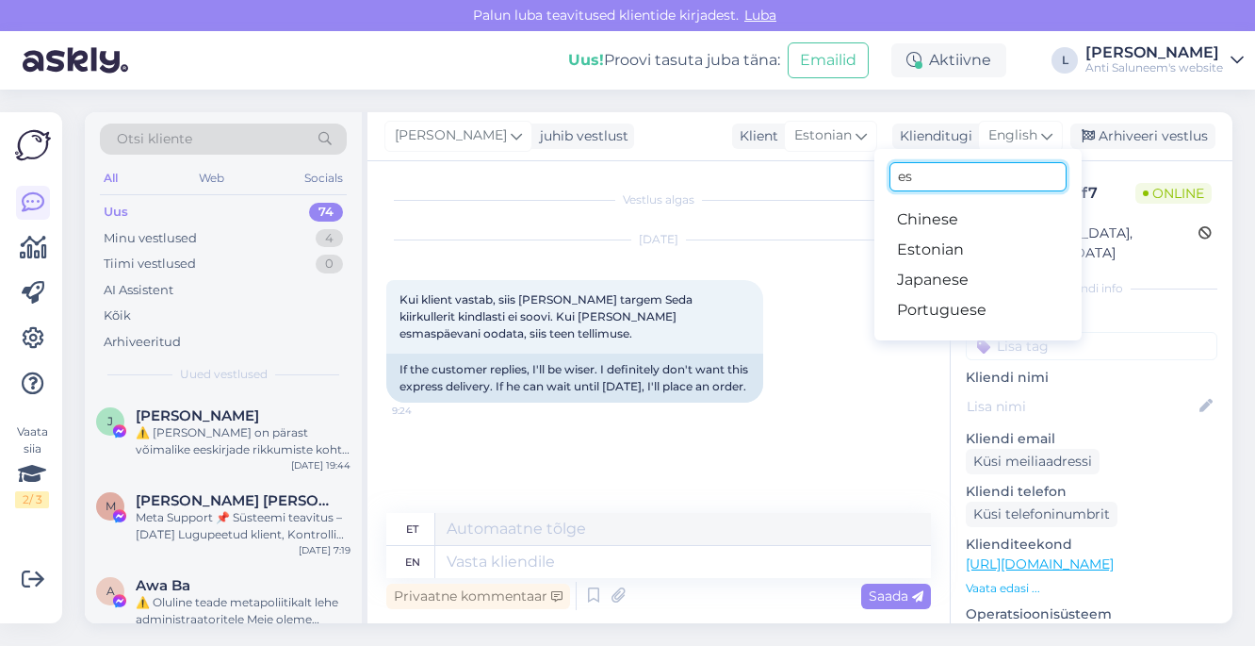
click at [956, 181] on input "es" at bounding box center [978, 176] width 177 height 29
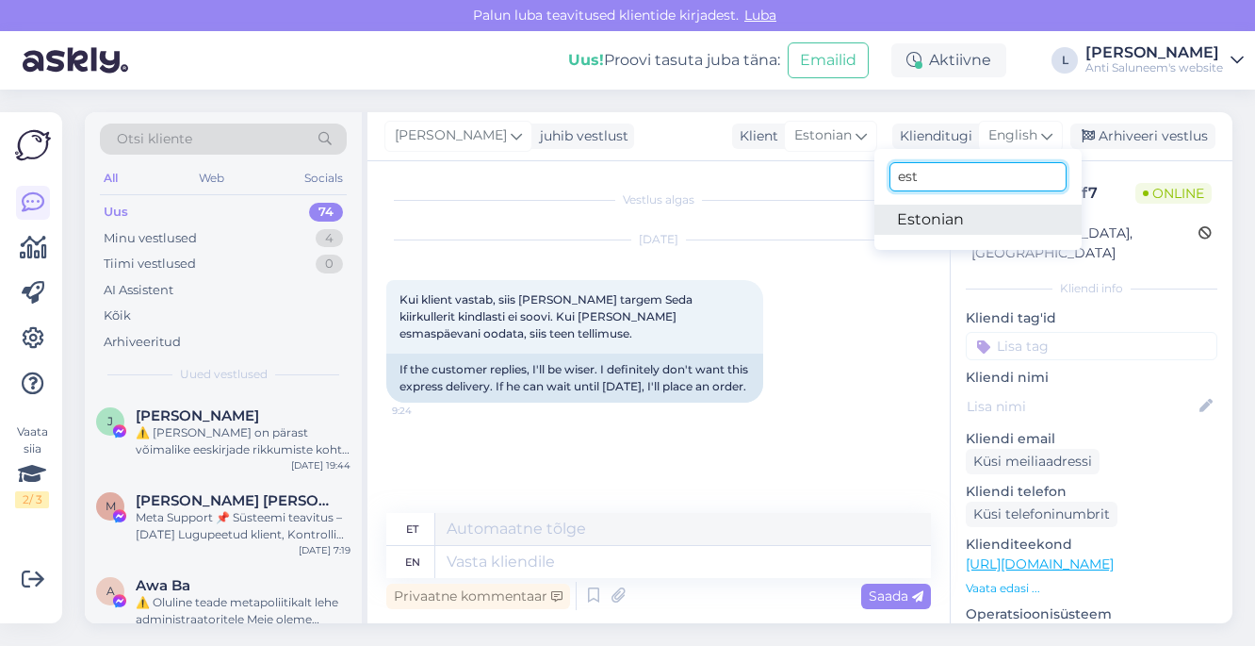
type input "est"
click at [940, 223] on link "Estonian" at bounding box center [978, 220] width 207 height 30
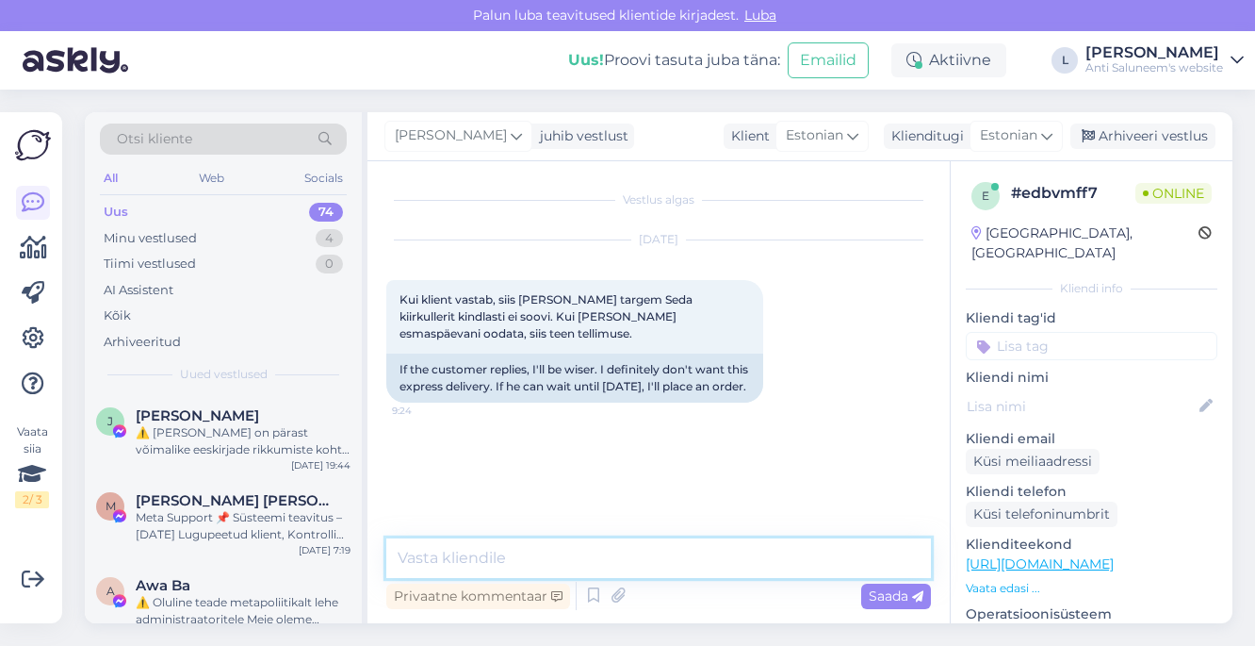
click at [518, 572] on textarea at bounding box center [658, 558] width 545 height 40
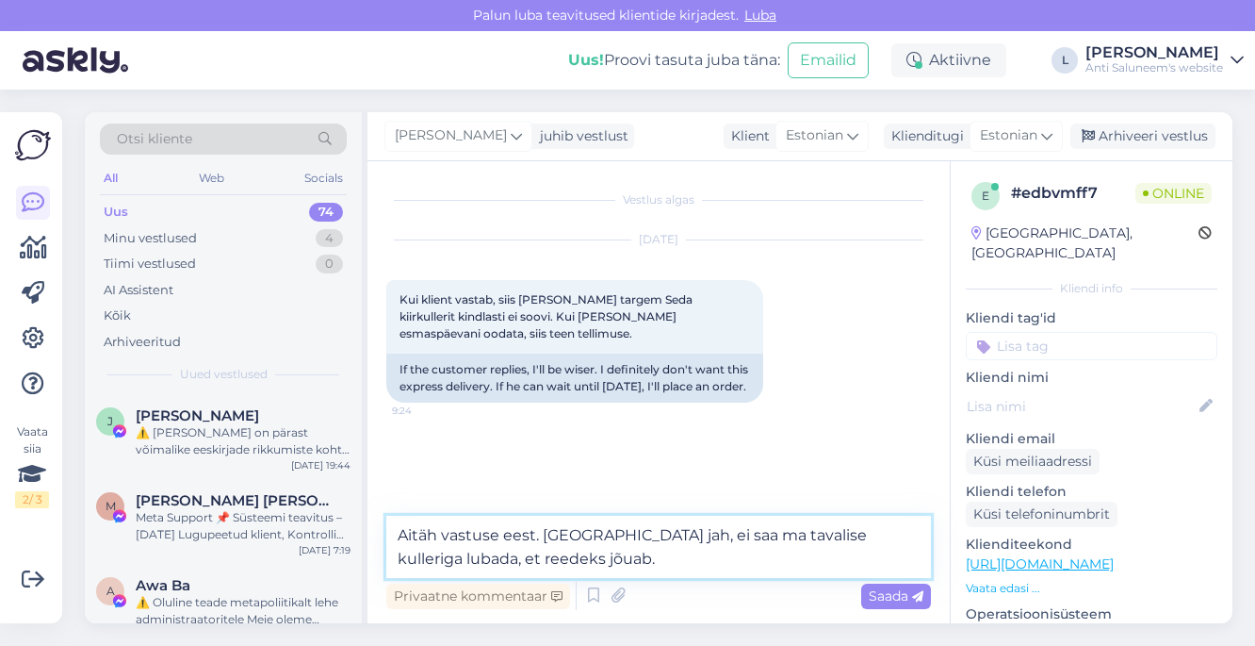
type textarea "Aitäh vastuse eest. [GEOGRAPHIC_DATA] jah, ei saa ma tavalise kulleriga lubada,…"
